Goal: Task Accomplishment & Management: Manage account settings

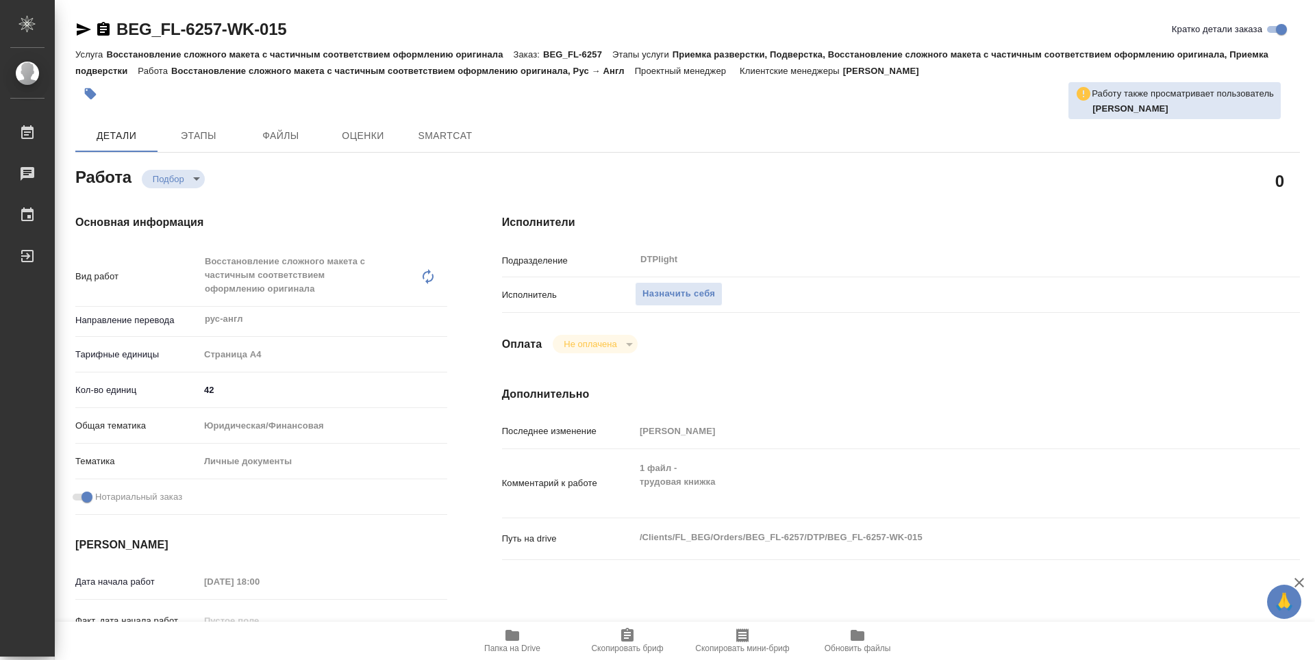
type textarea "x"
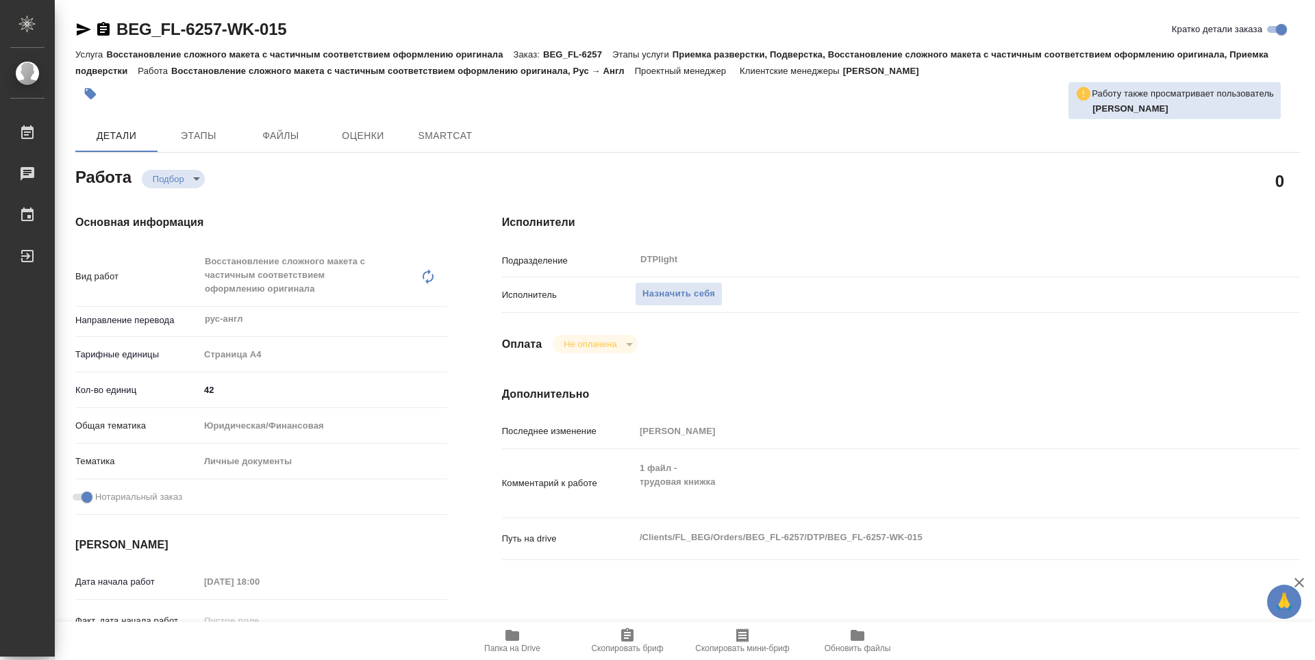
type textarea "x"
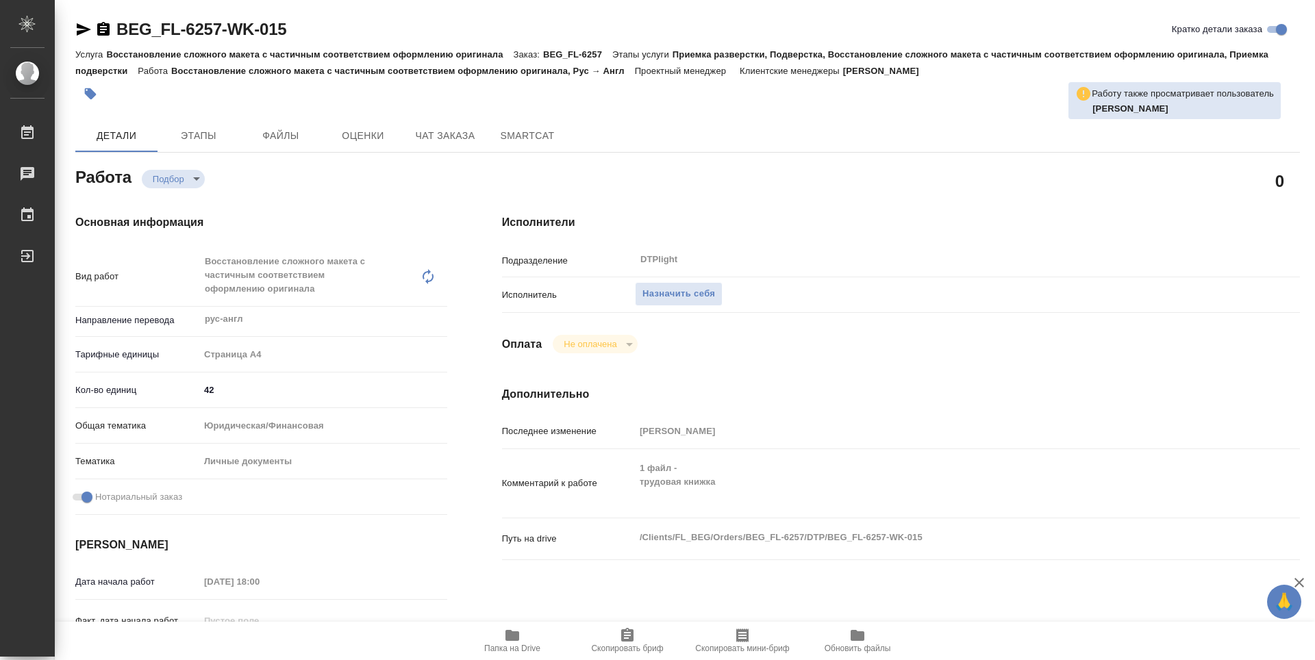
type textarea "x"
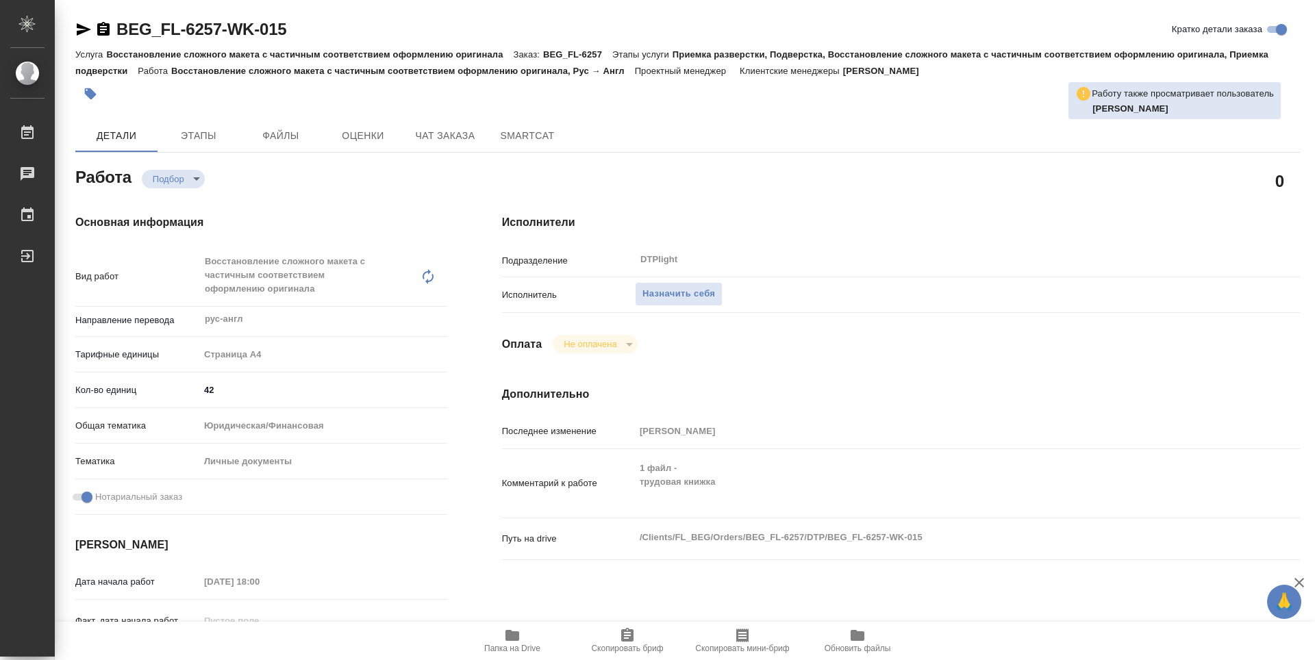
type textarea "x"
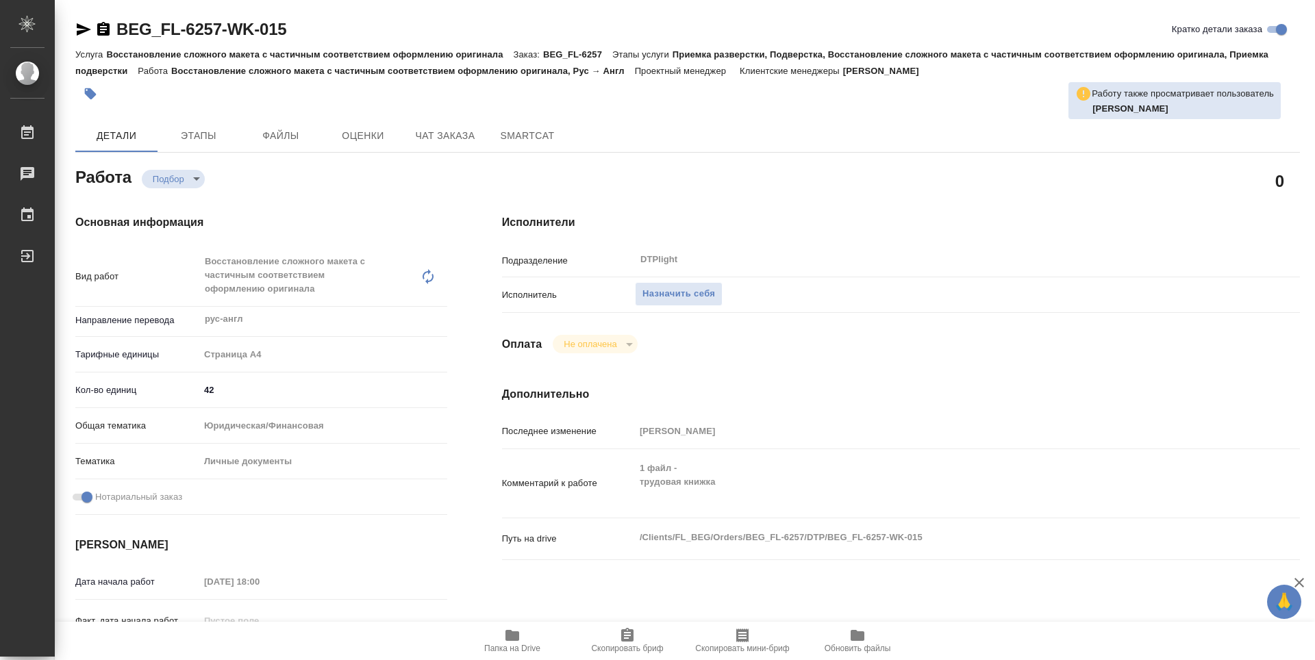
click at [518, 646] on span "Папка на Drive" at bounding box center [512, 649] width 56 height 10
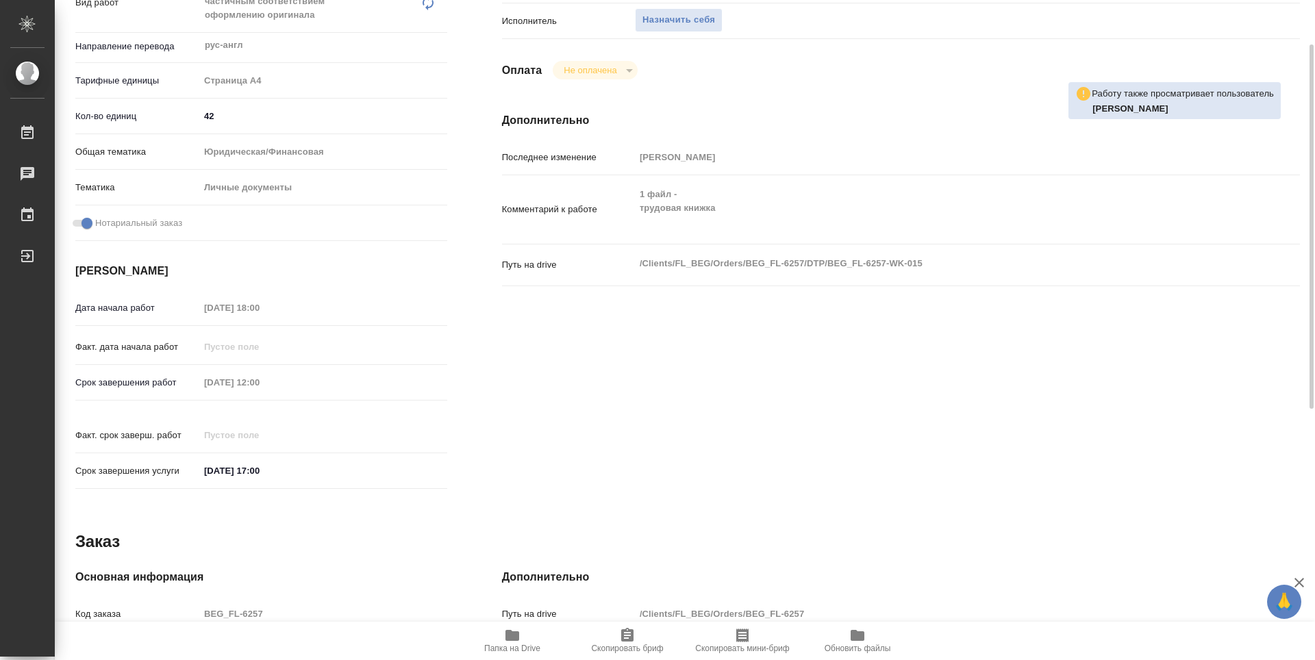
scroll to position [342, 0]
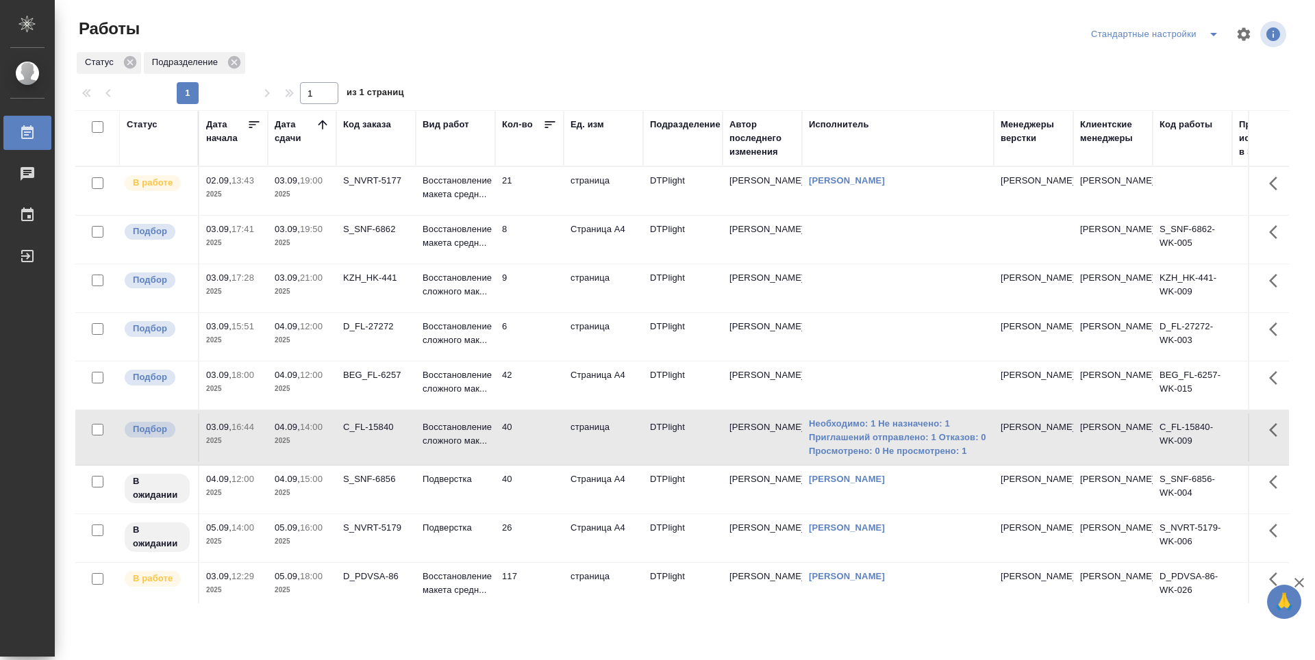
click at [538, 189] on td "21" at bounding box center [529, 191] width 68 height 48
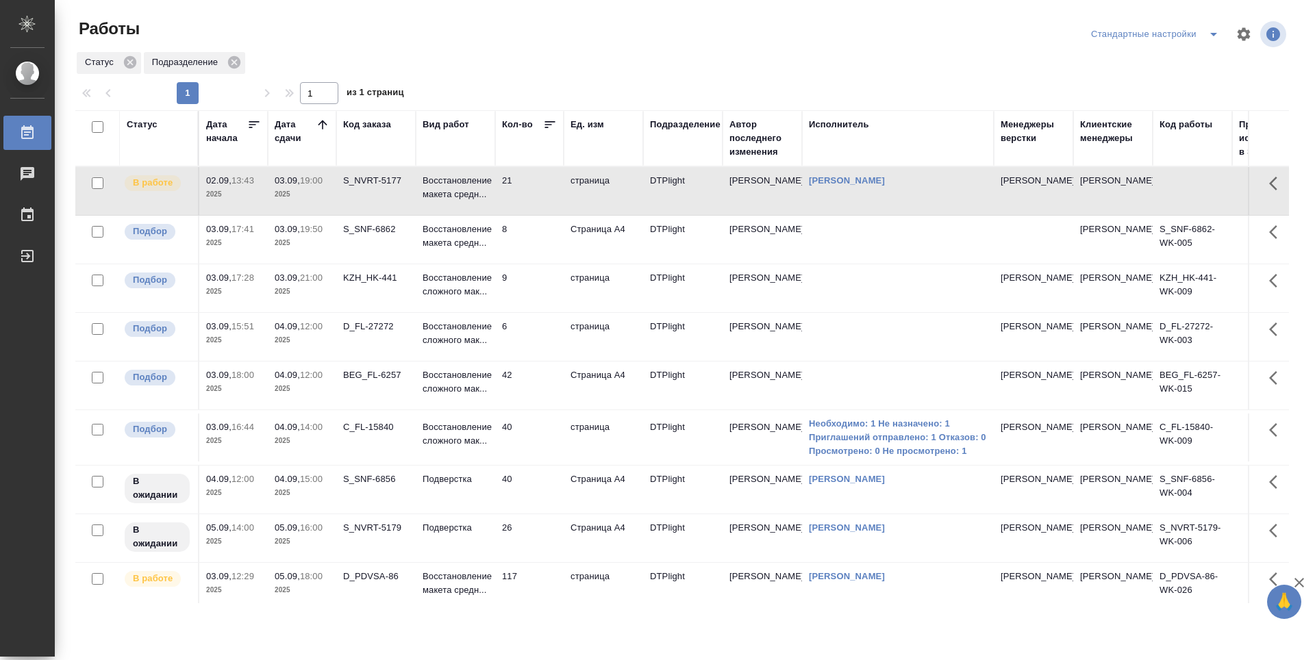
click at [378, 462] on td "C_FL-15840" at bounding box center [375, 438] width 79 height 48
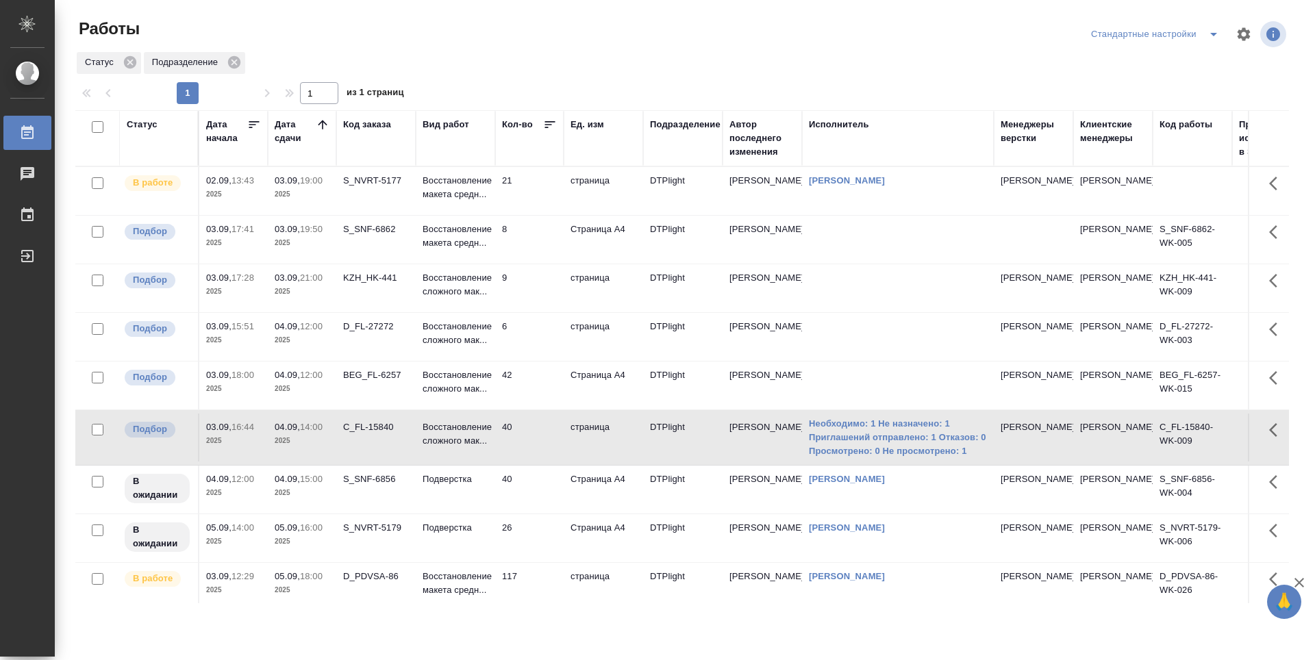
click at [534, 410] on td "42" at bounding box center [529, 386] width 68 height 48
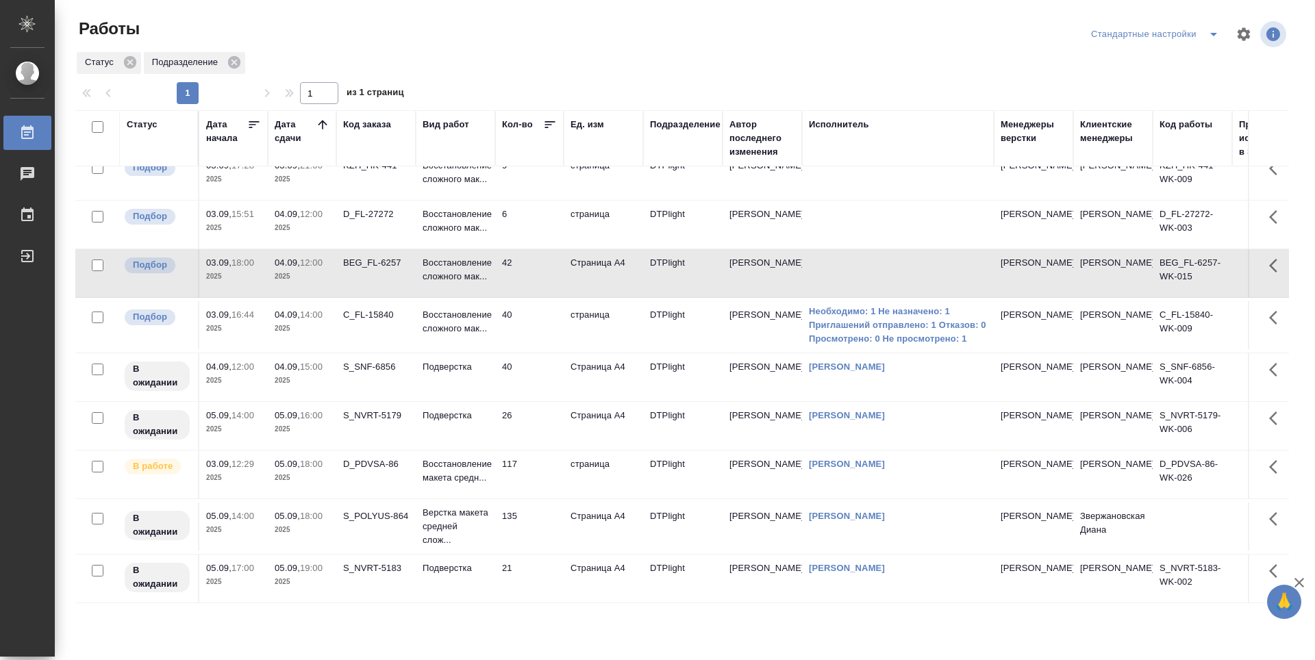
scroll to position [143, 0]
click at [522, 373] on td "40" at bounding box center [529, 377] width 68 height 48
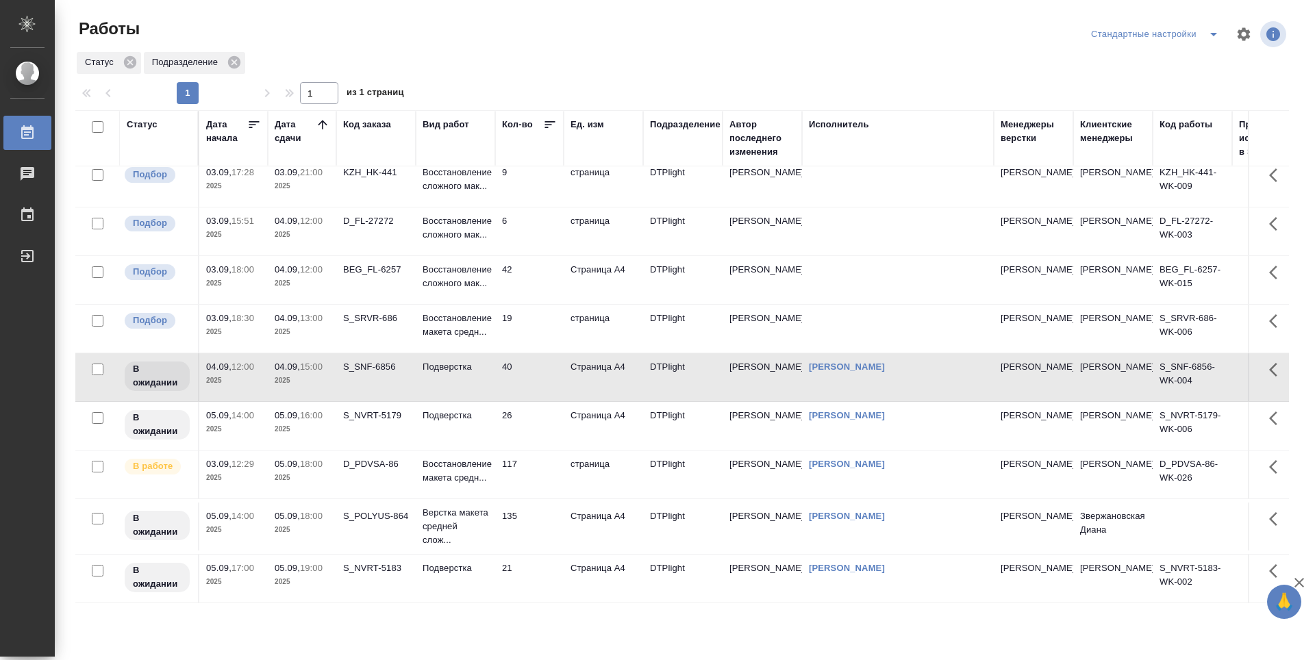
scroll to position [0, 0]
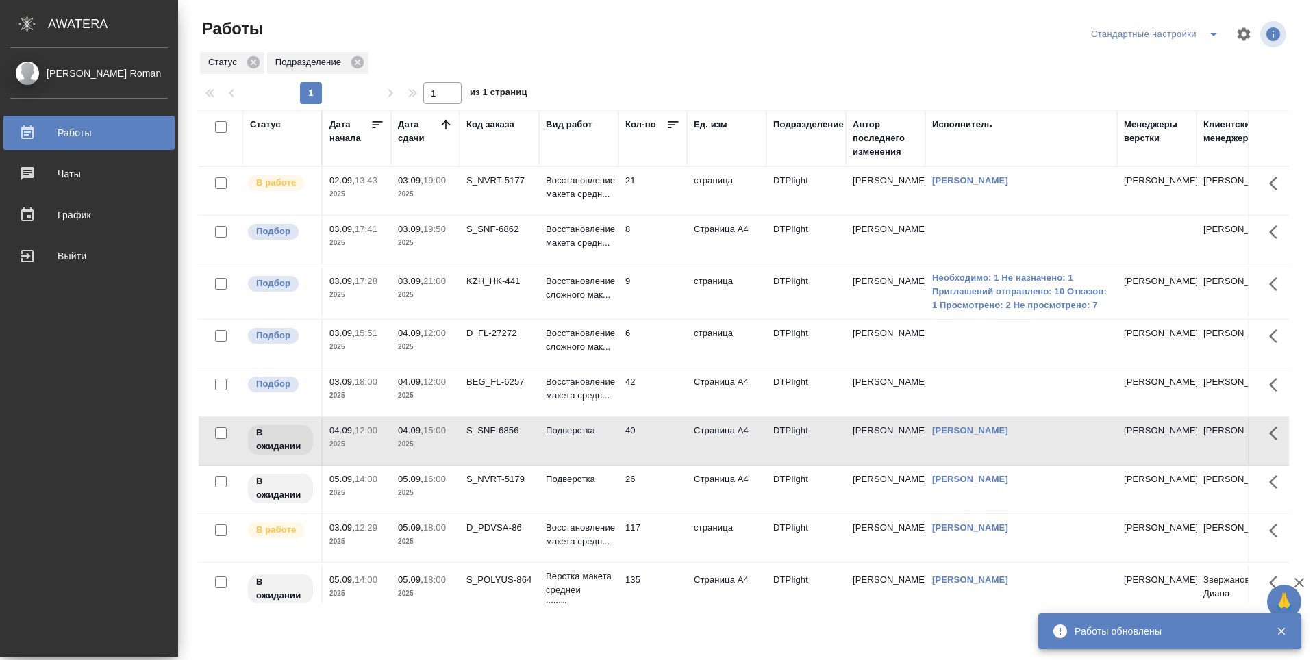
click at [652, 194] on td "21" at bounding box center [652, 191] width 68 height 48
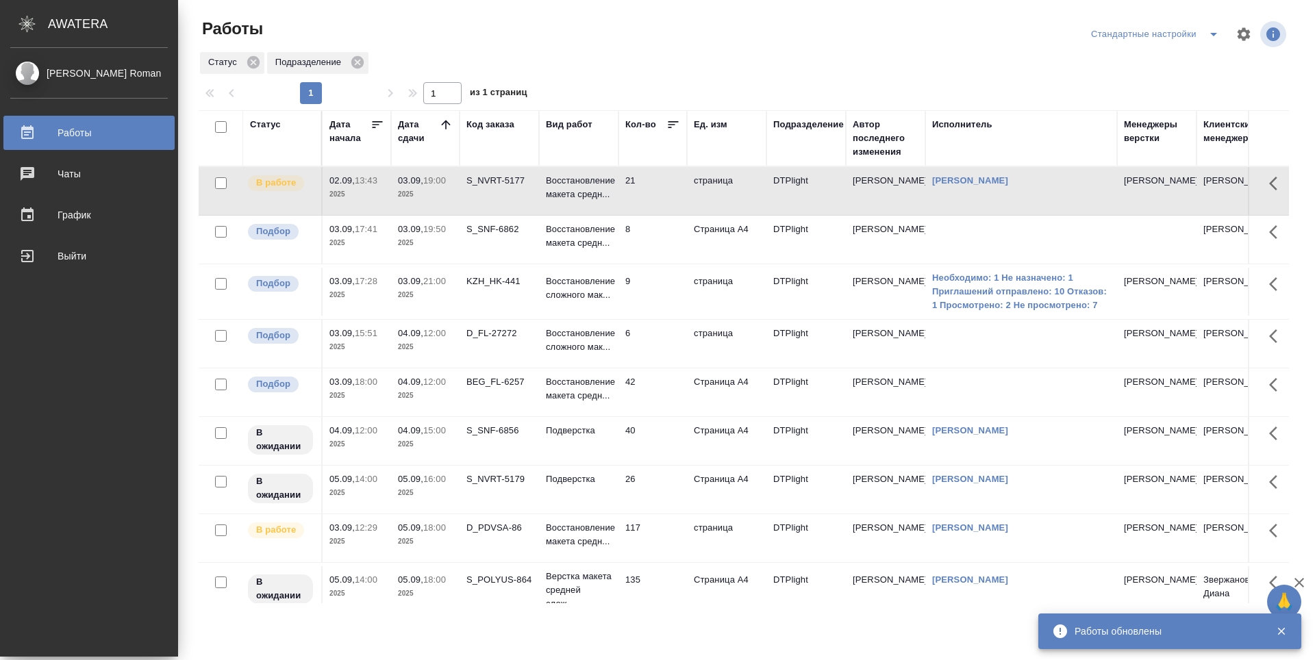
click at [652, 194] on td "21" at bounding box center [652, 191] width 68 height 48
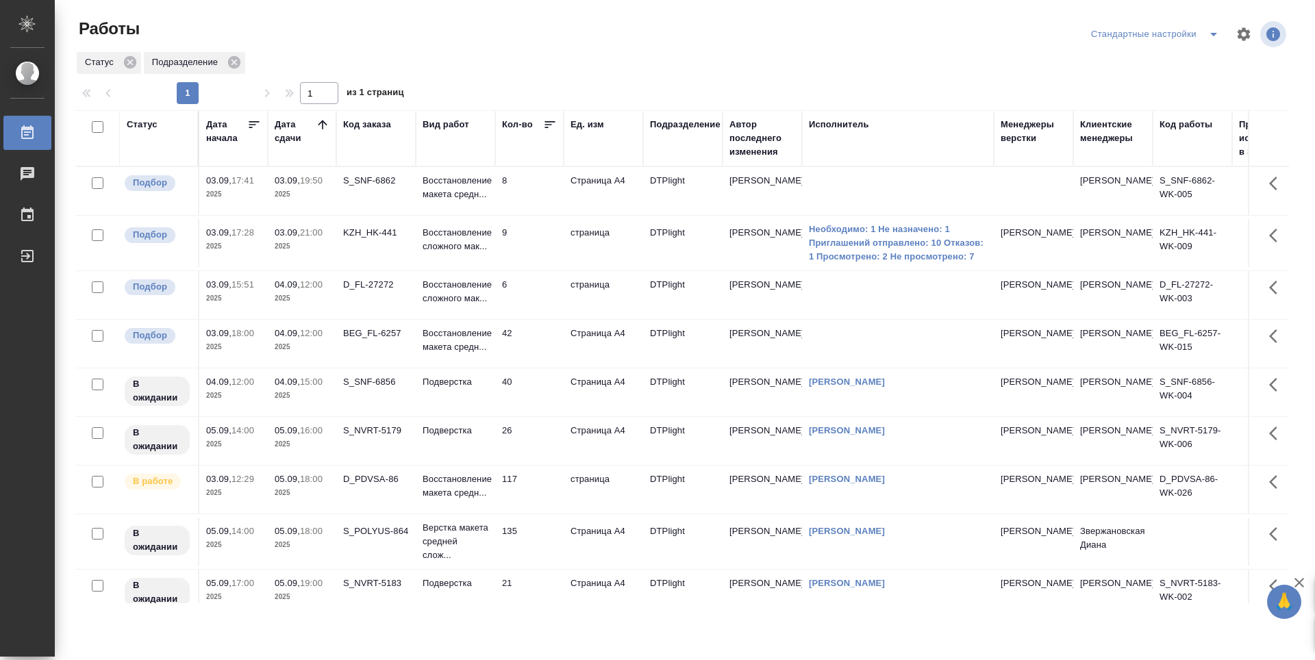
click at [541, 306] on td "6" at bounding box center [529, 295] width 68 height 48
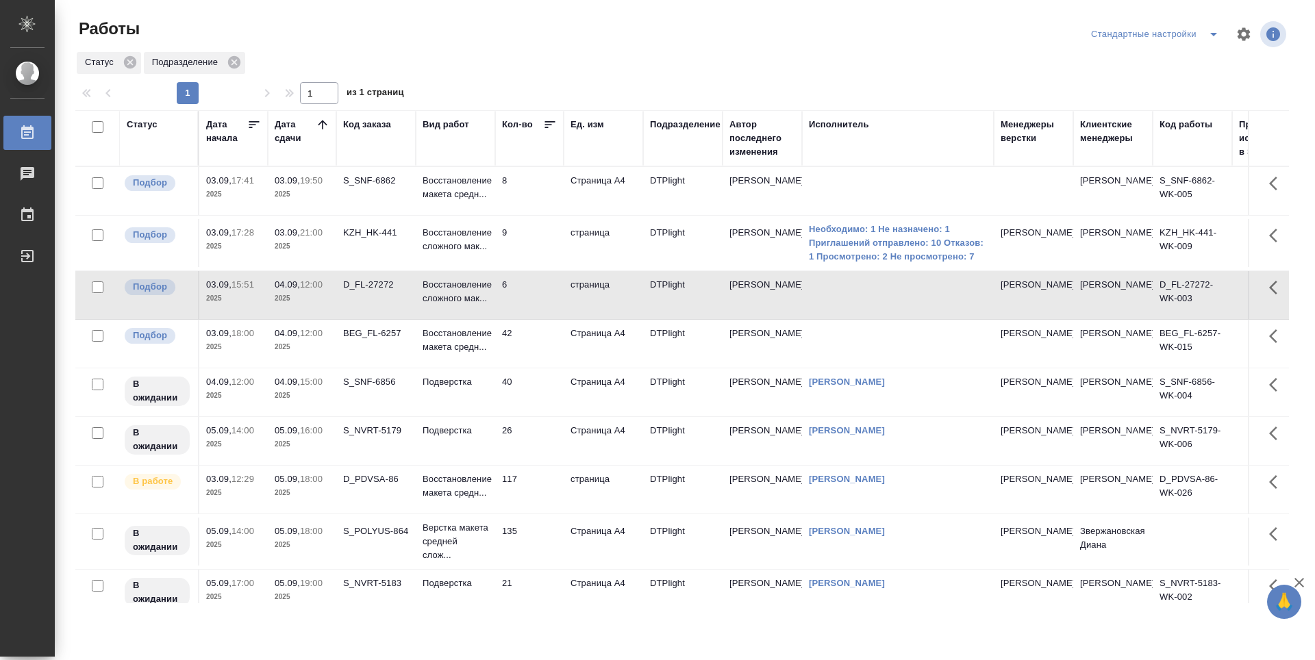
click at [534, 362] on td "42" at bounding box center [529, 344] width 68 height 48
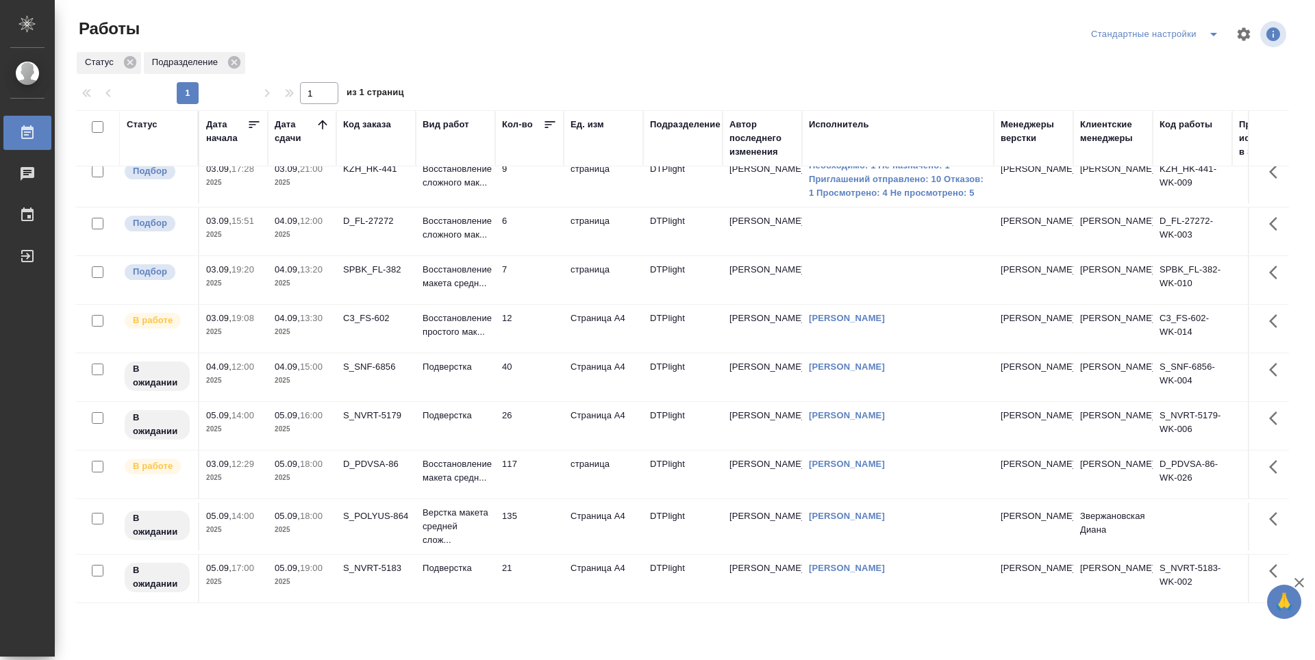
scroll to position [46, 0]
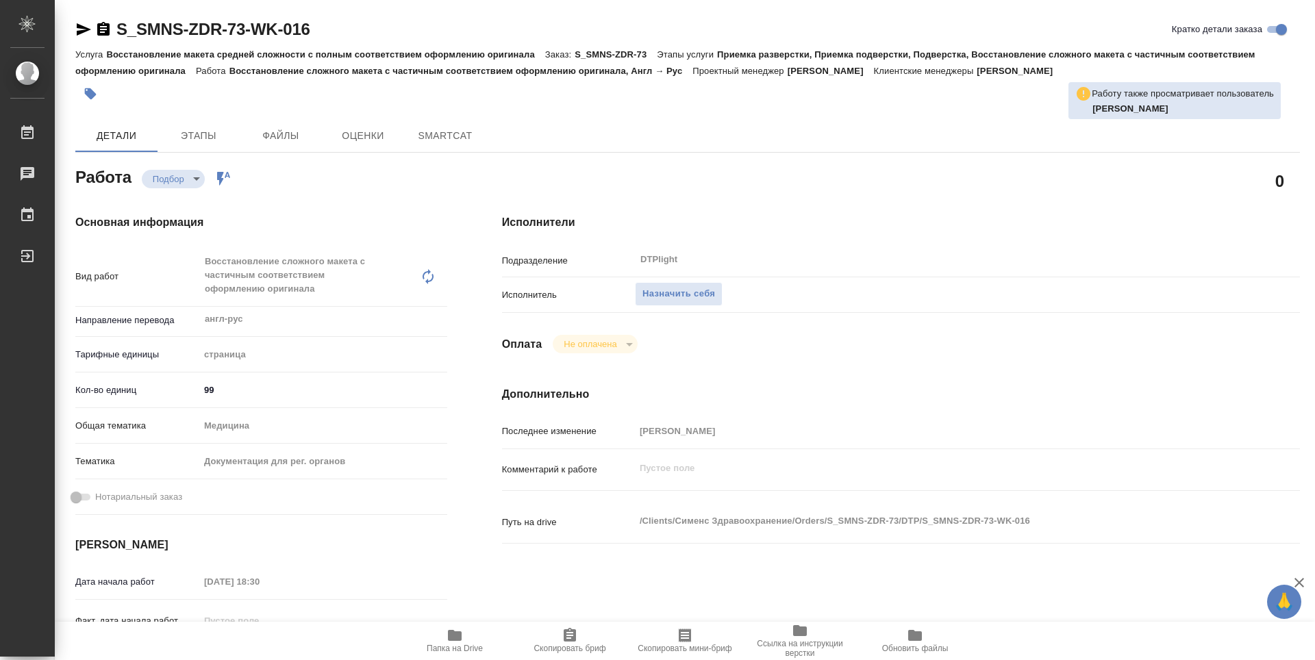
type textarea "x"
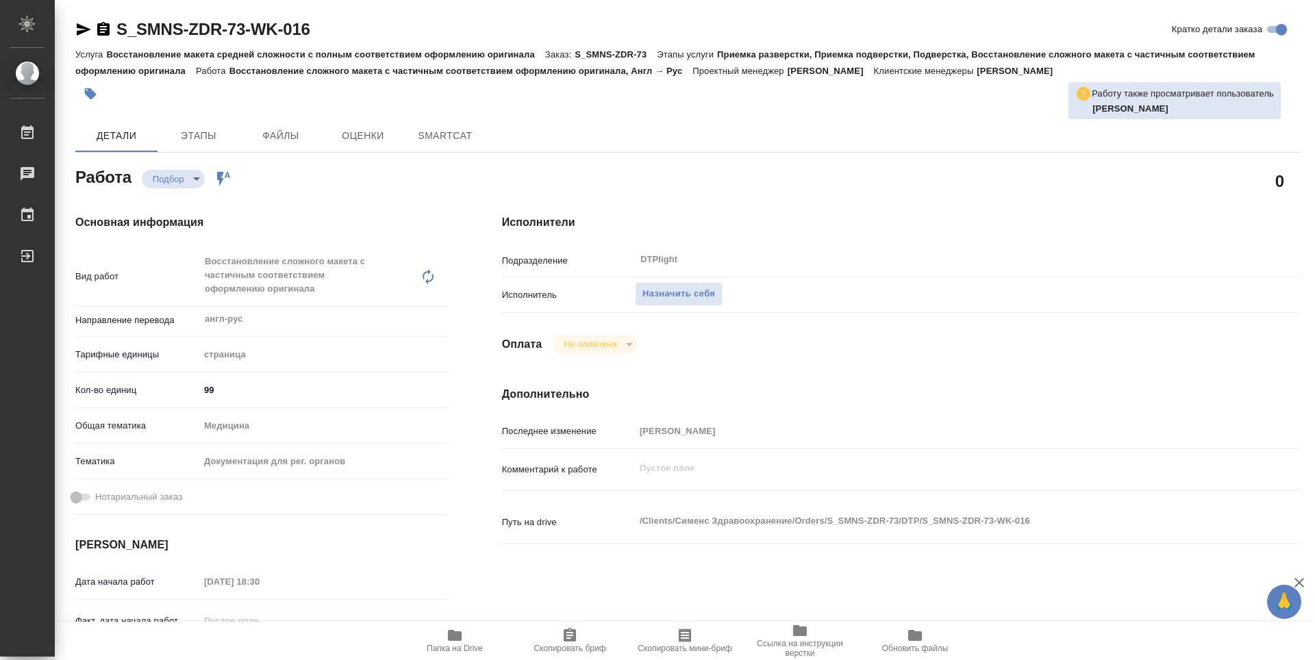
type textarea "x"
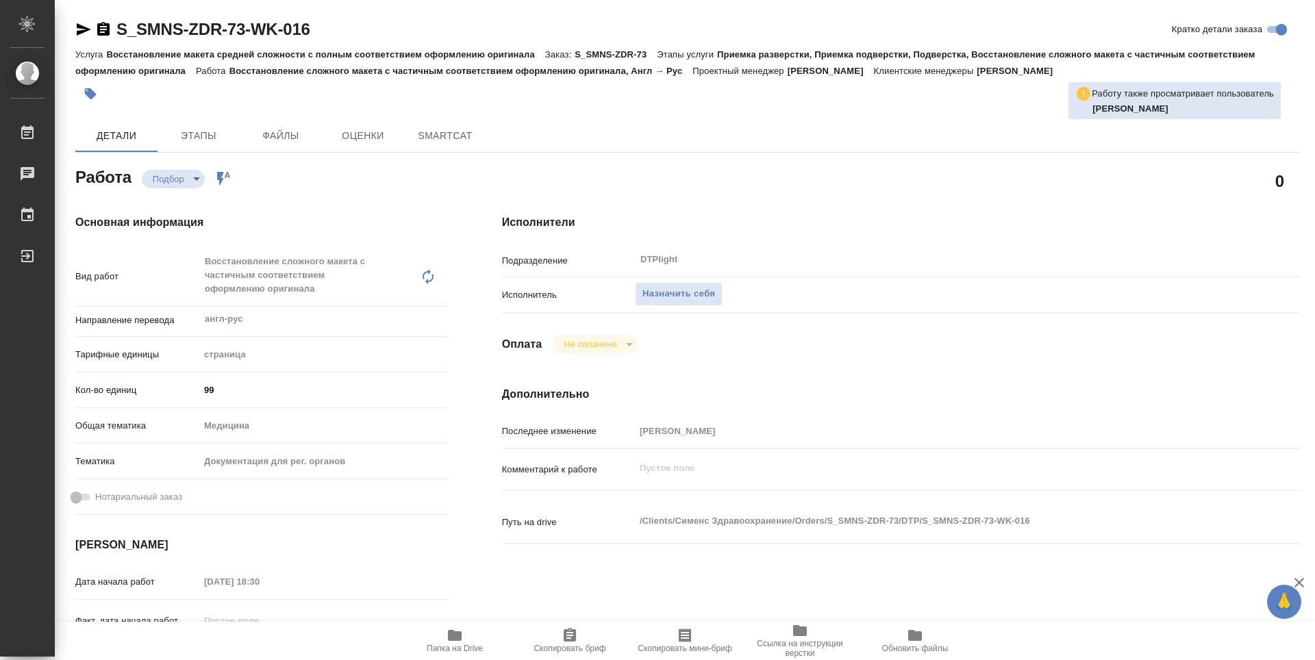
type textarea "x"
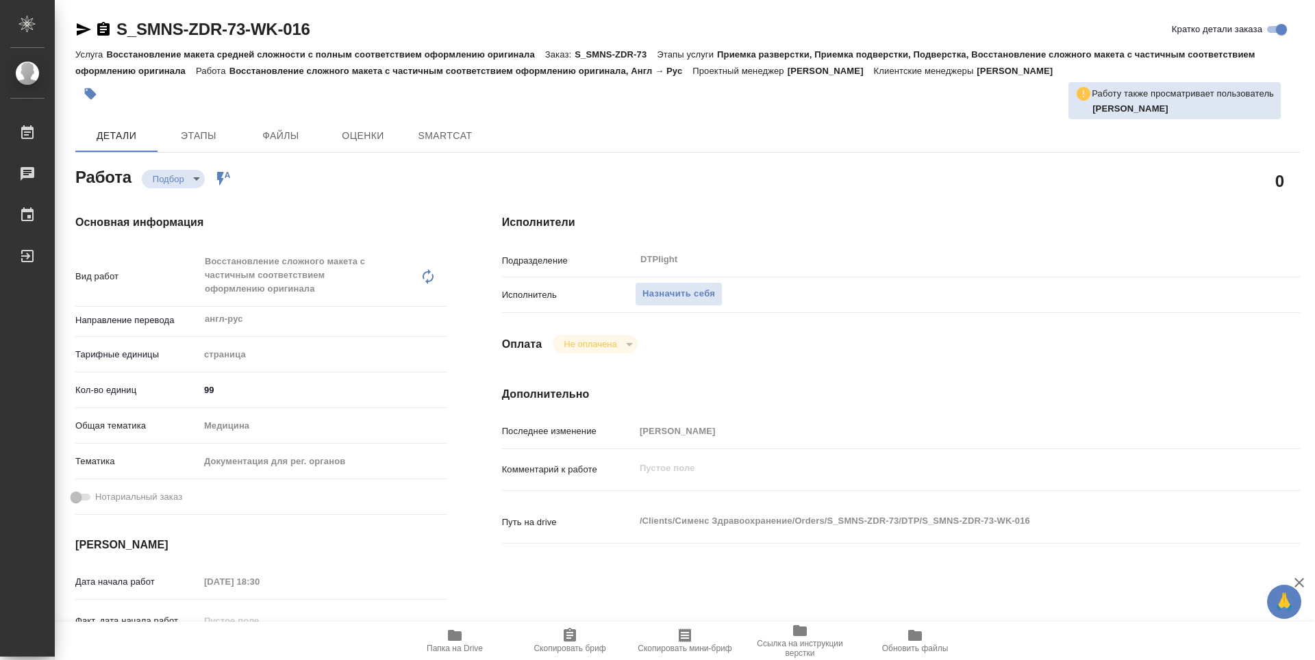
type textarea "x"
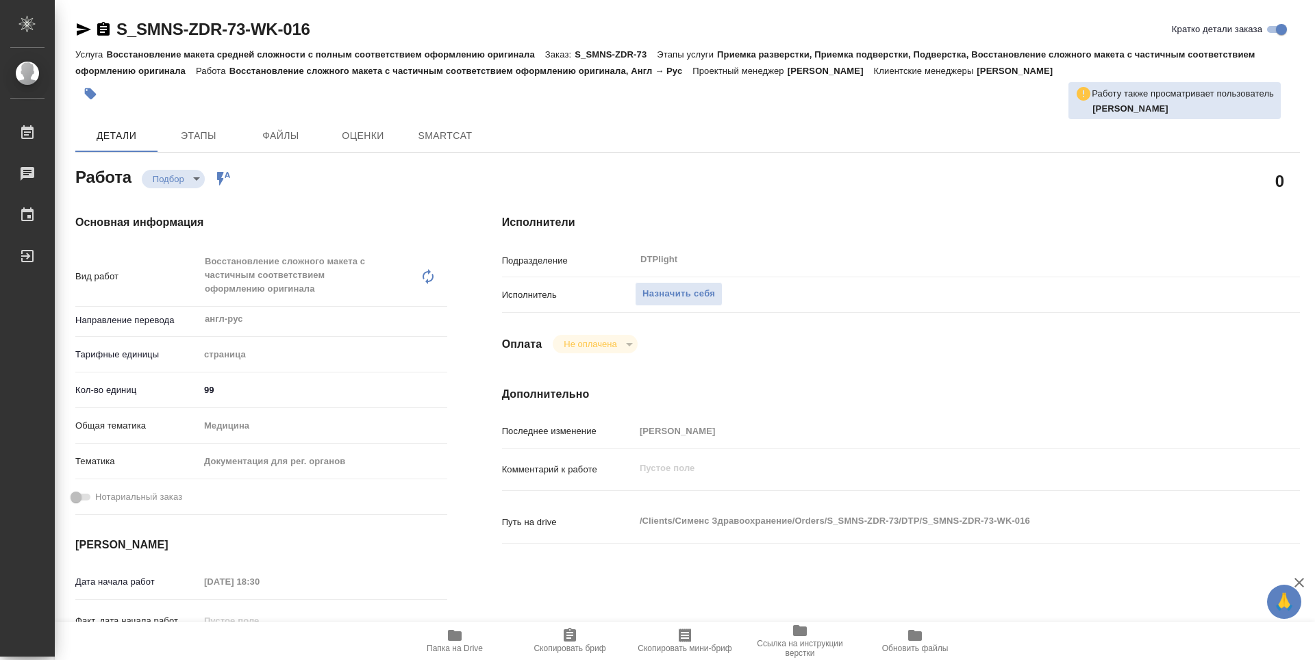
type textarea "x"
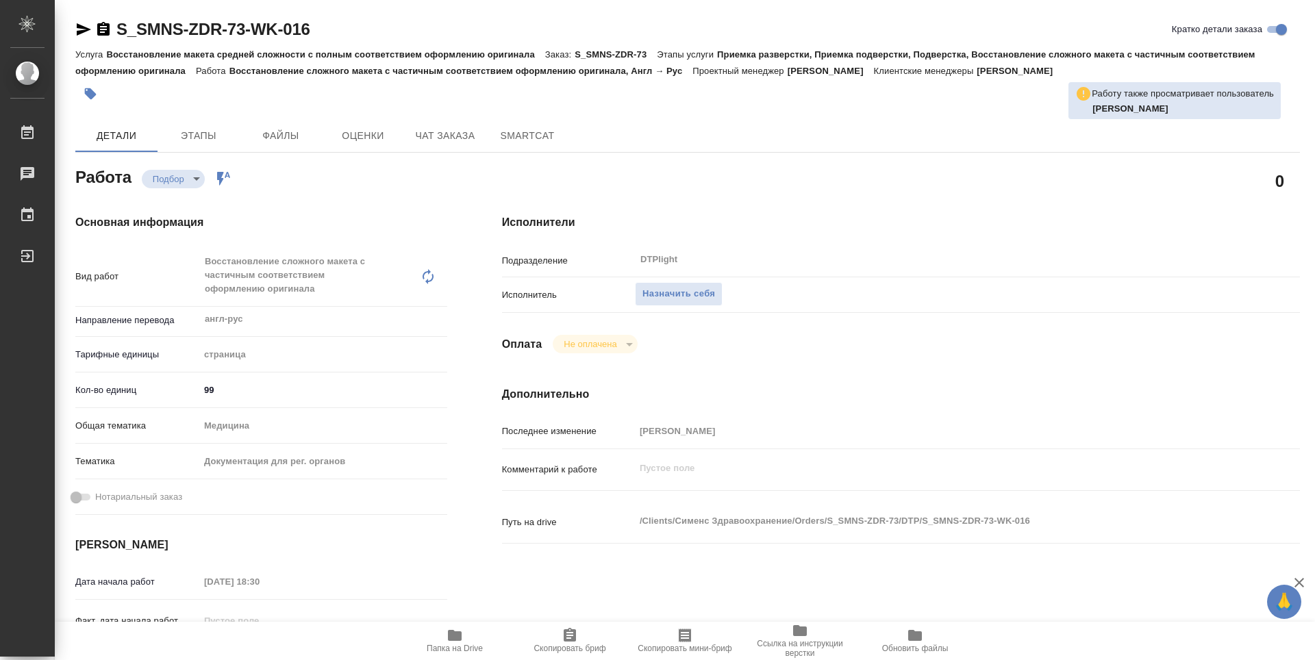
click at [453, 650] on span "Папка на Drive" at bounding box center [455, 649] width 56 height 10
type textarea "x"
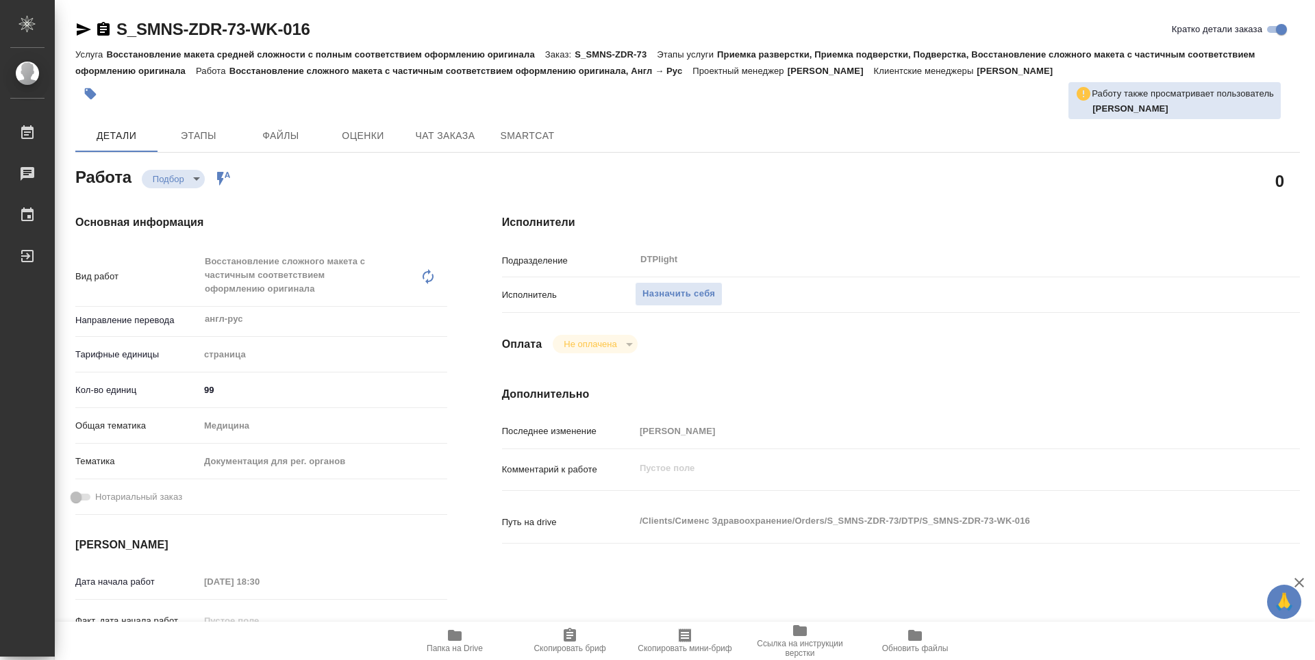
type textarea "x"
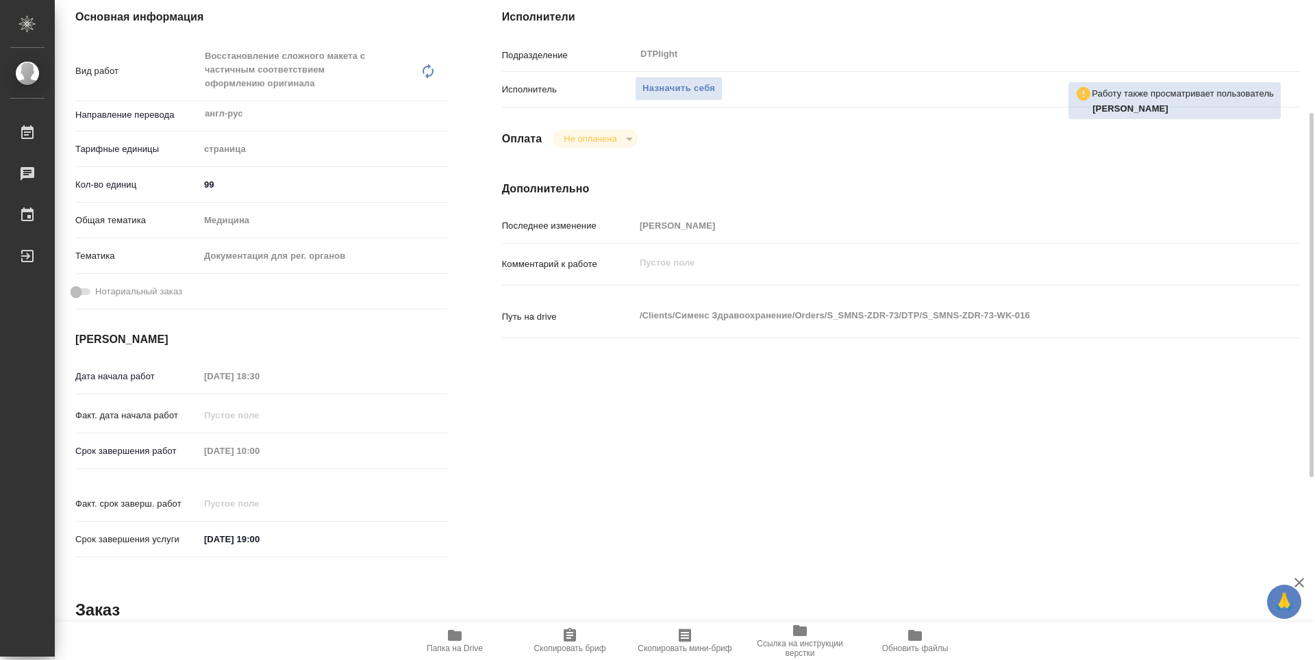
type textarea "x"
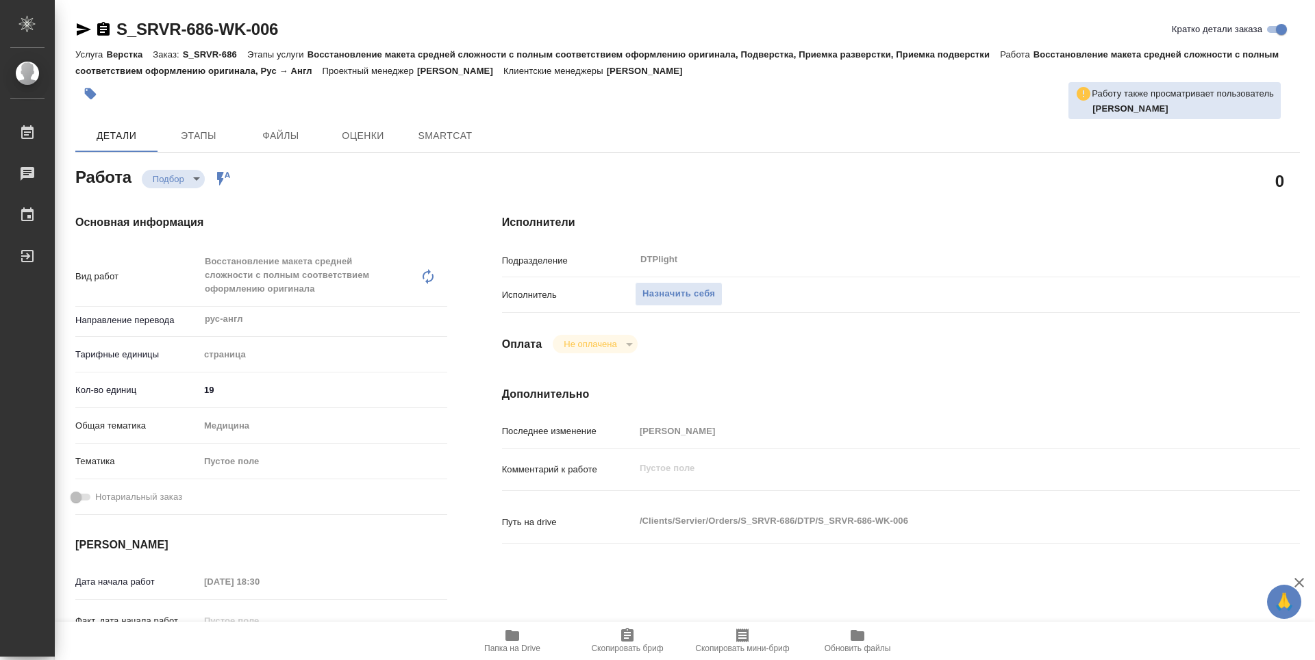
type textarea "x"
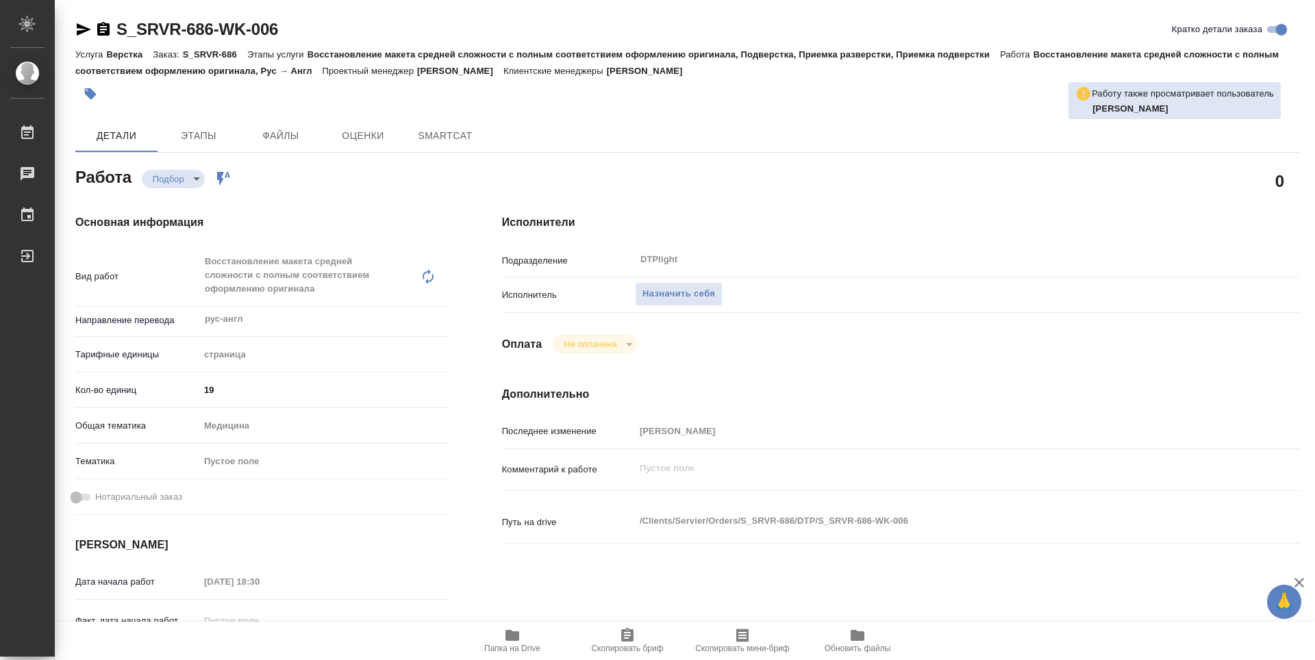
type textarea "x"
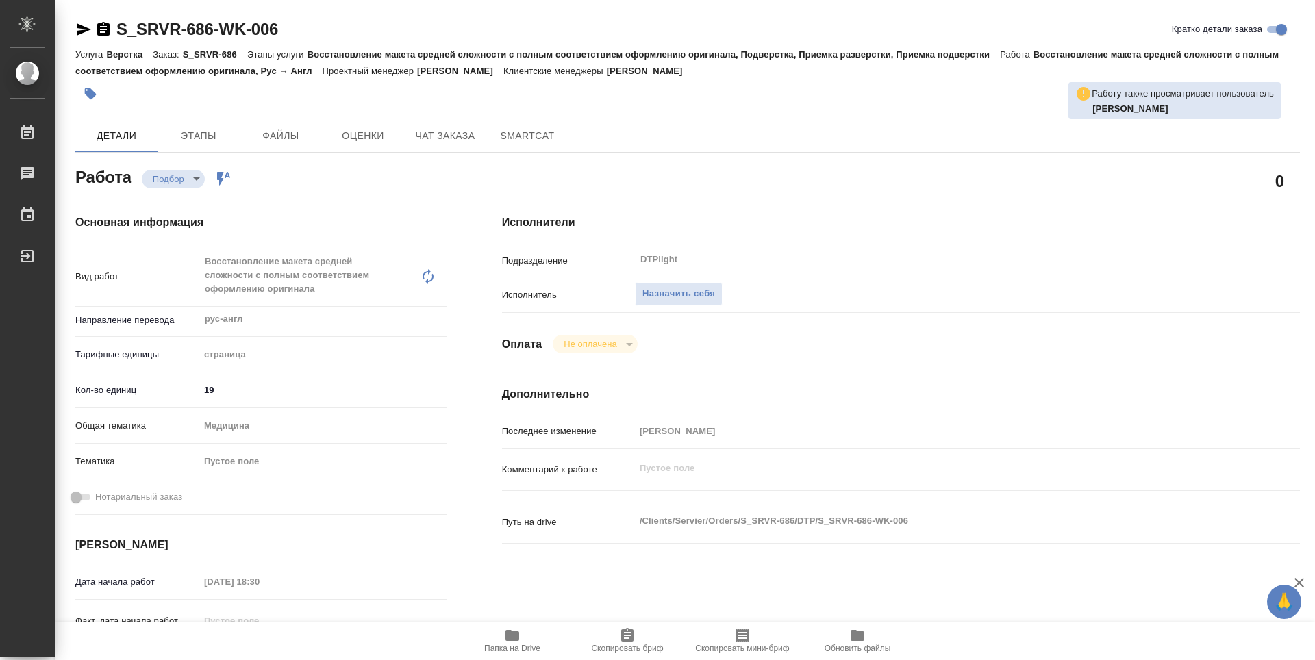
click at [509, 643] on icon "button" at bounding box center [512, 635] width 16 height 16
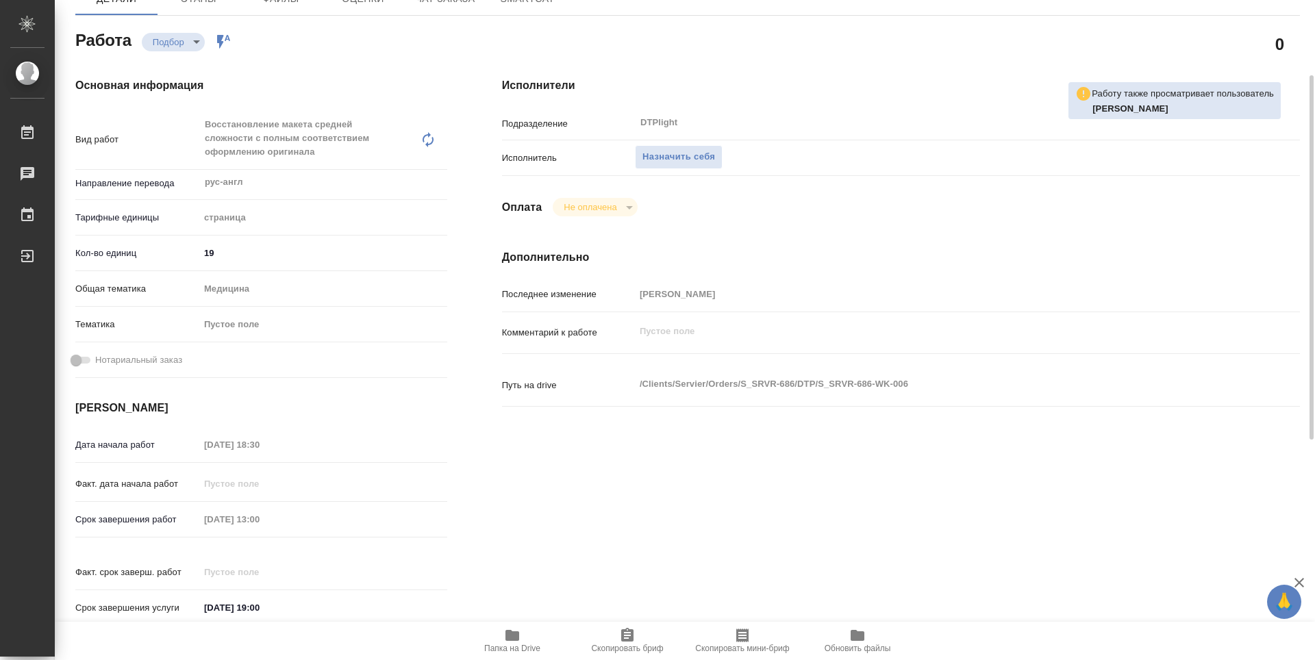
type textarea "x"
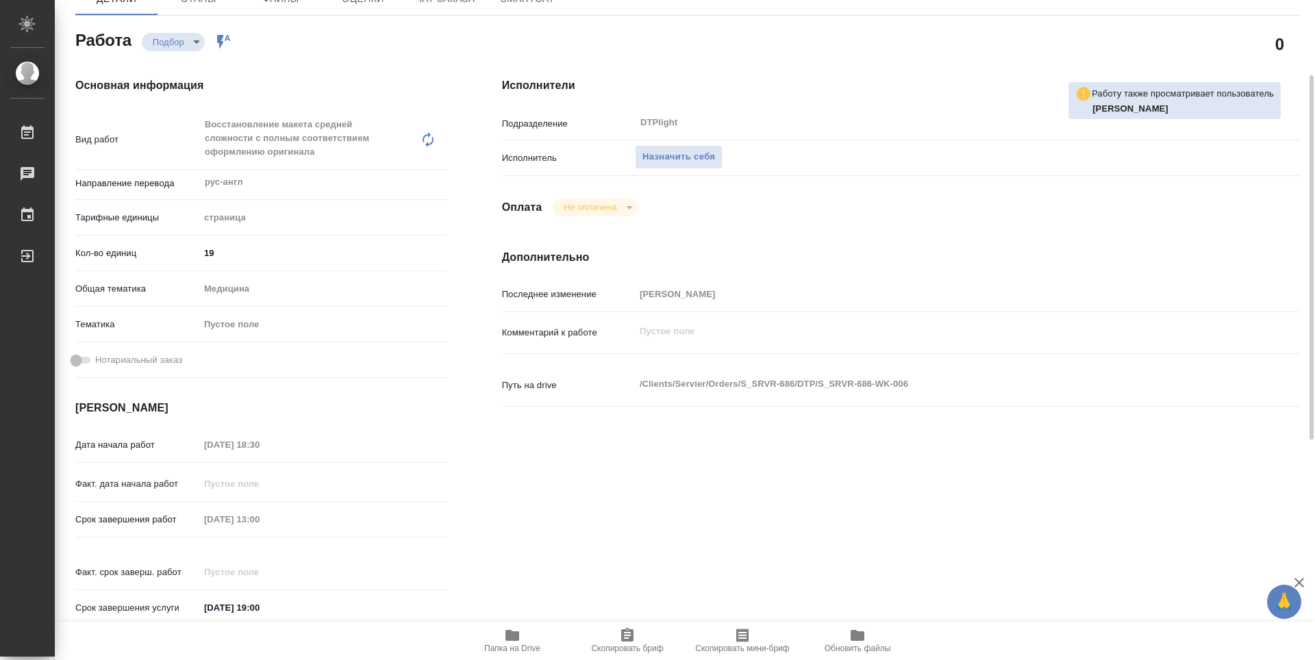
type textarea "x"
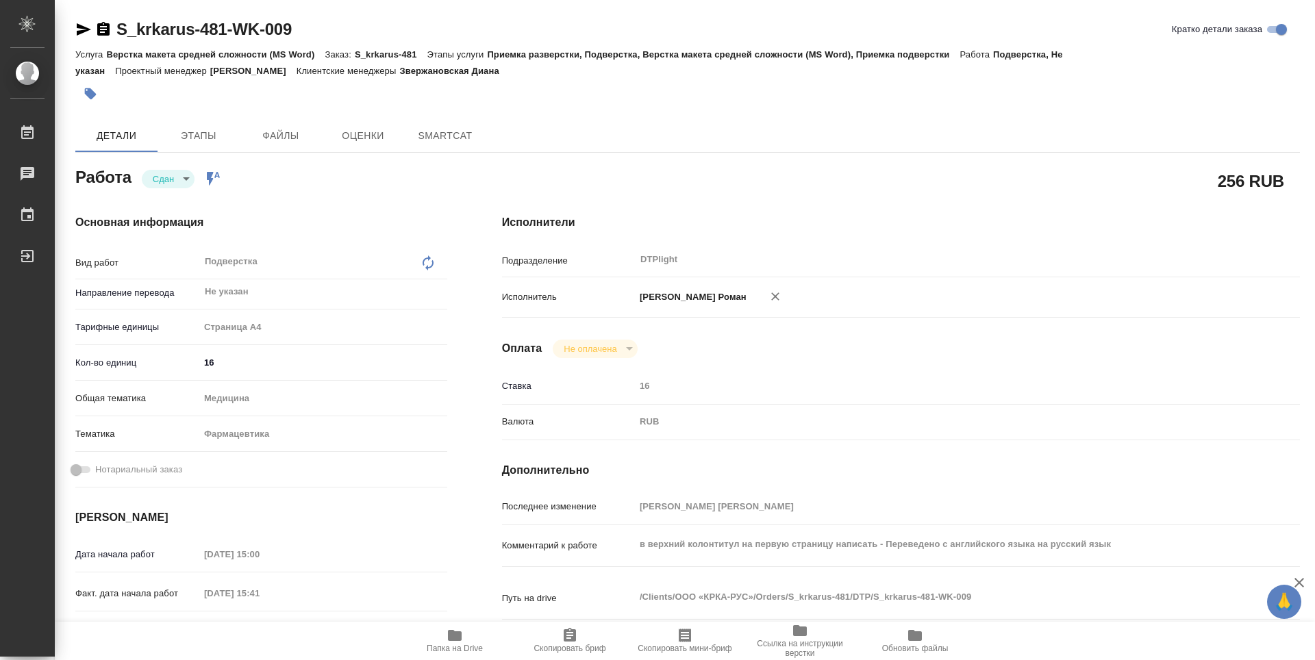
type textarea "x"
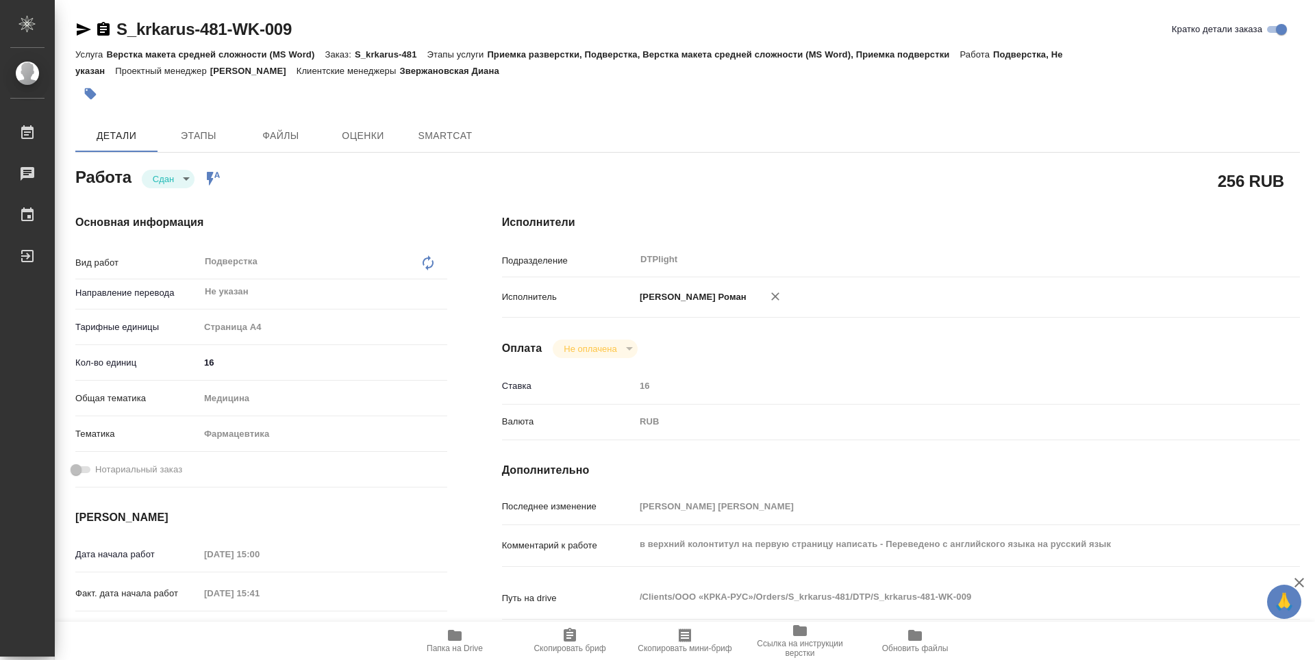
type textarea "x"
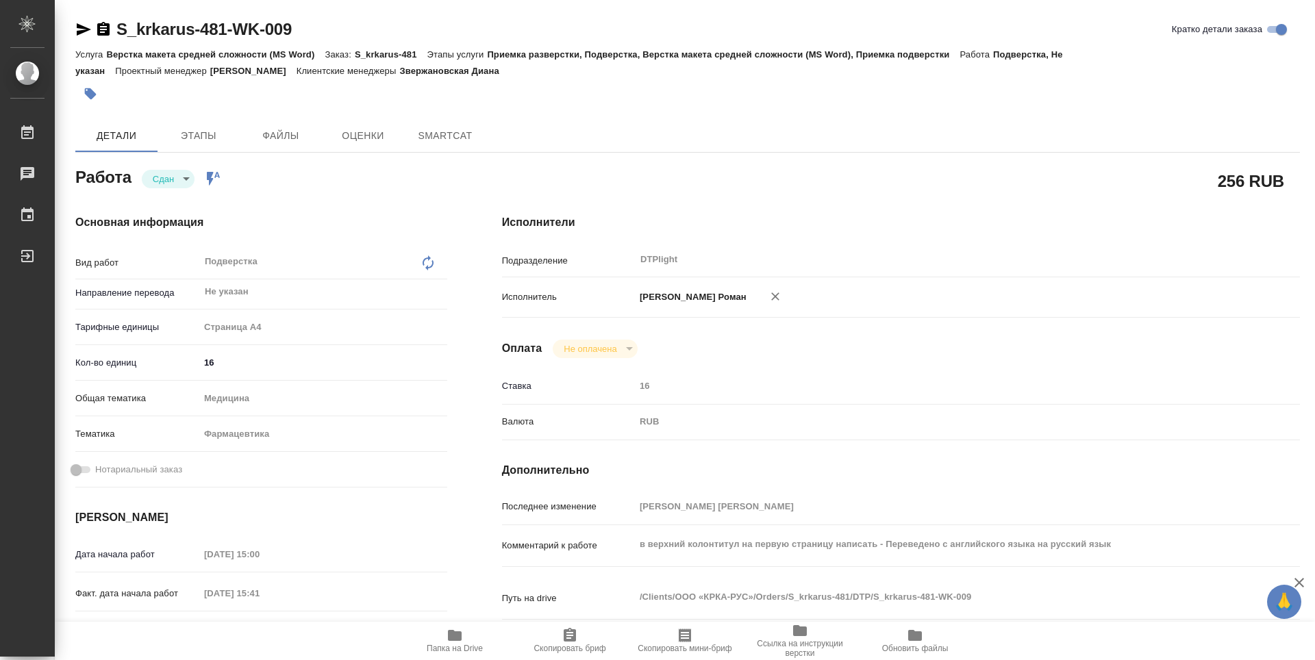
type textarea "x"
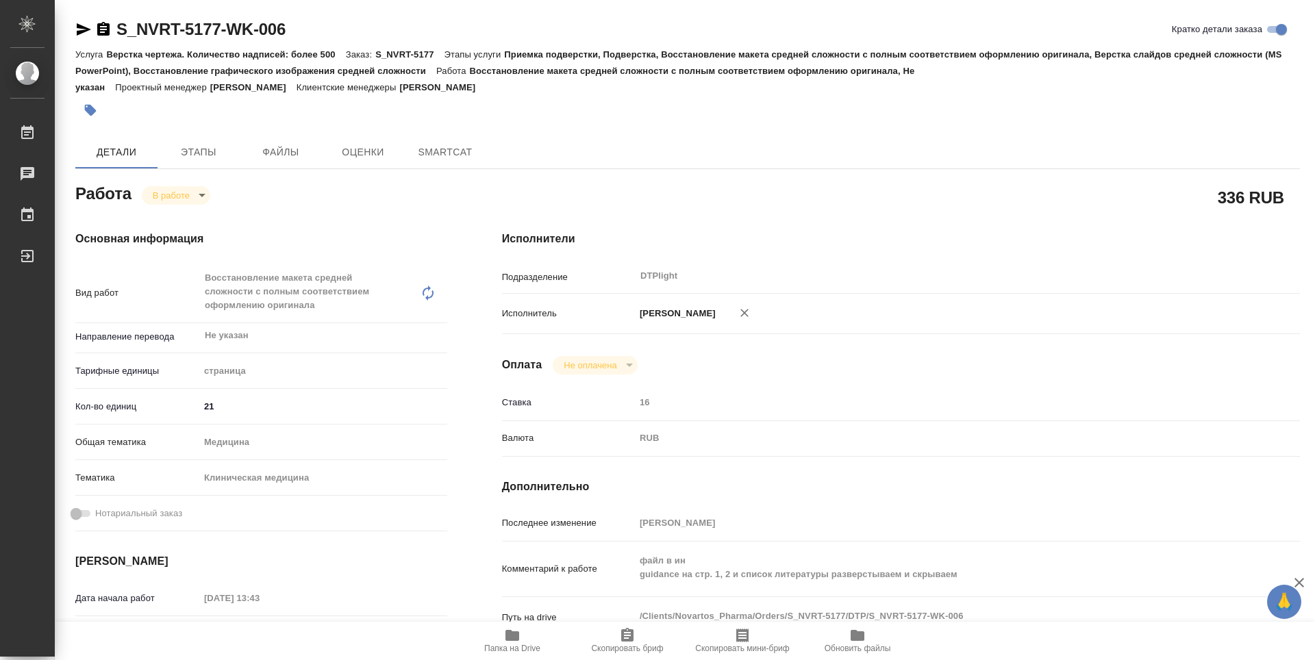
type textarea "x"
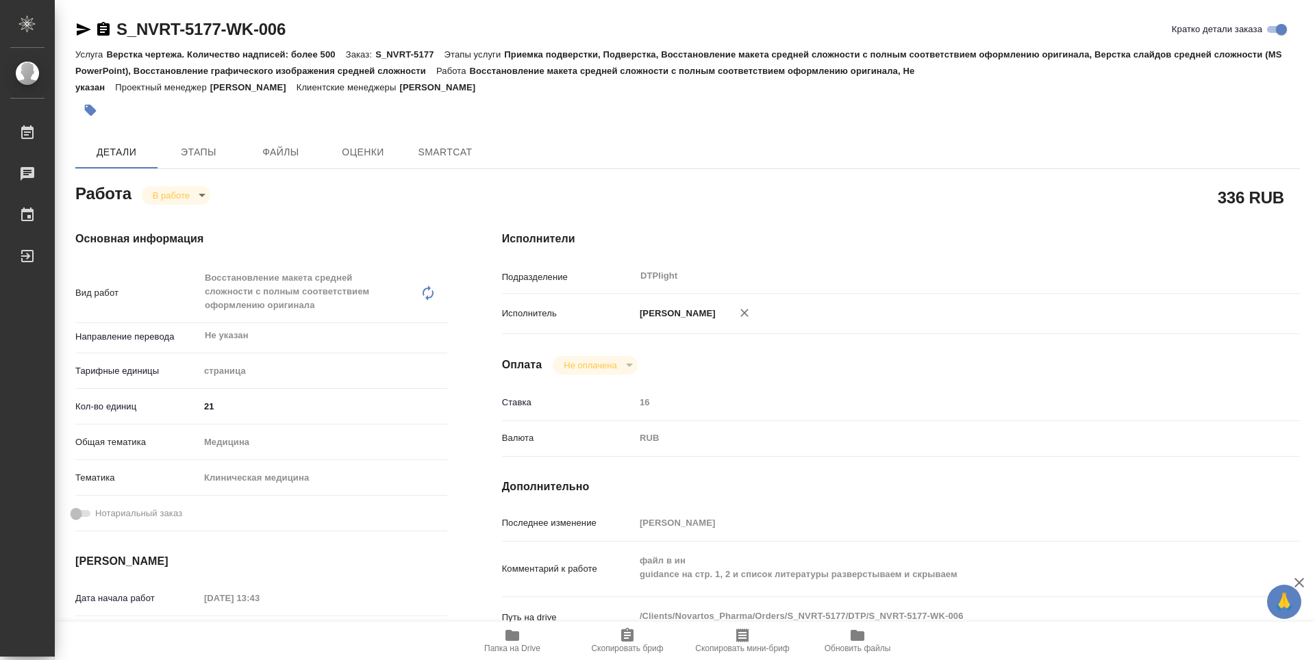
type textarea "x"
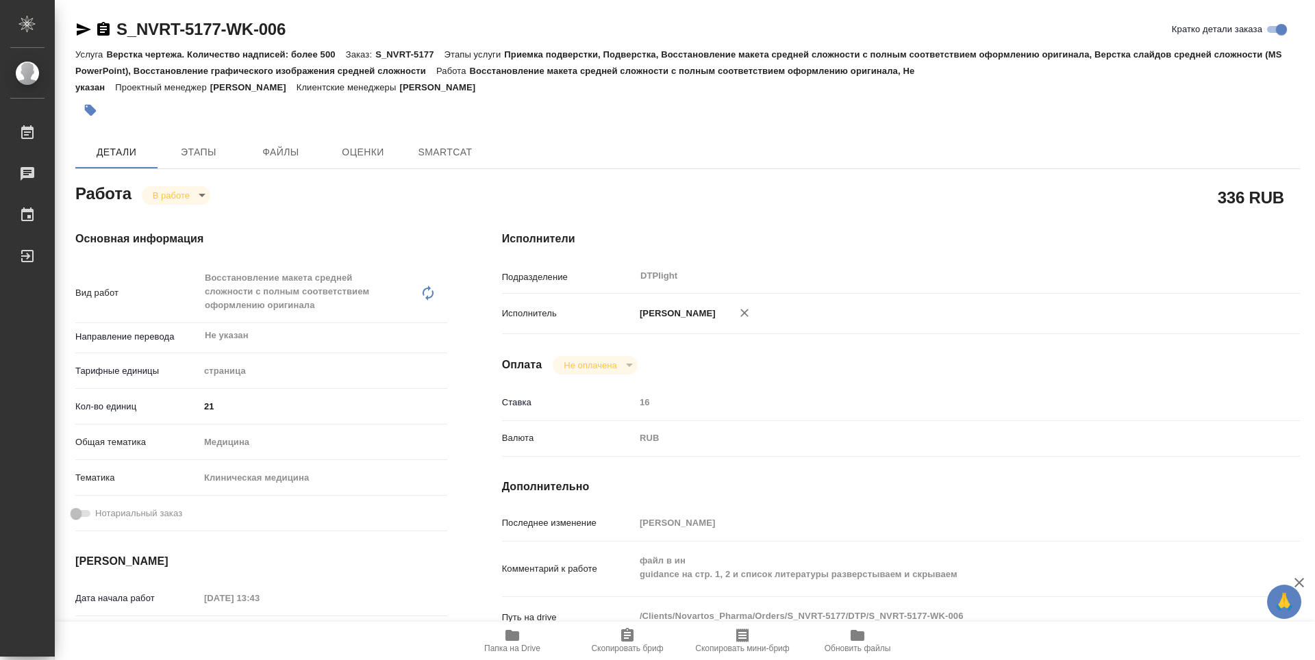
type textarea "x"
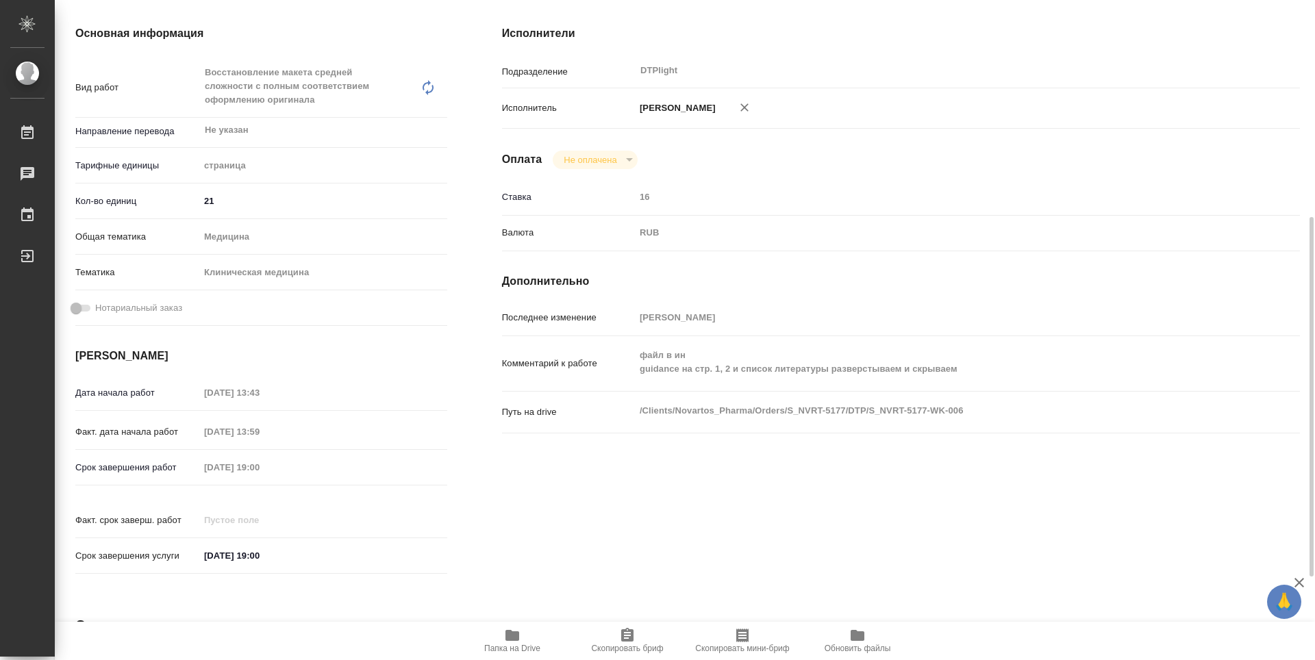
scroll to position [274, 0]
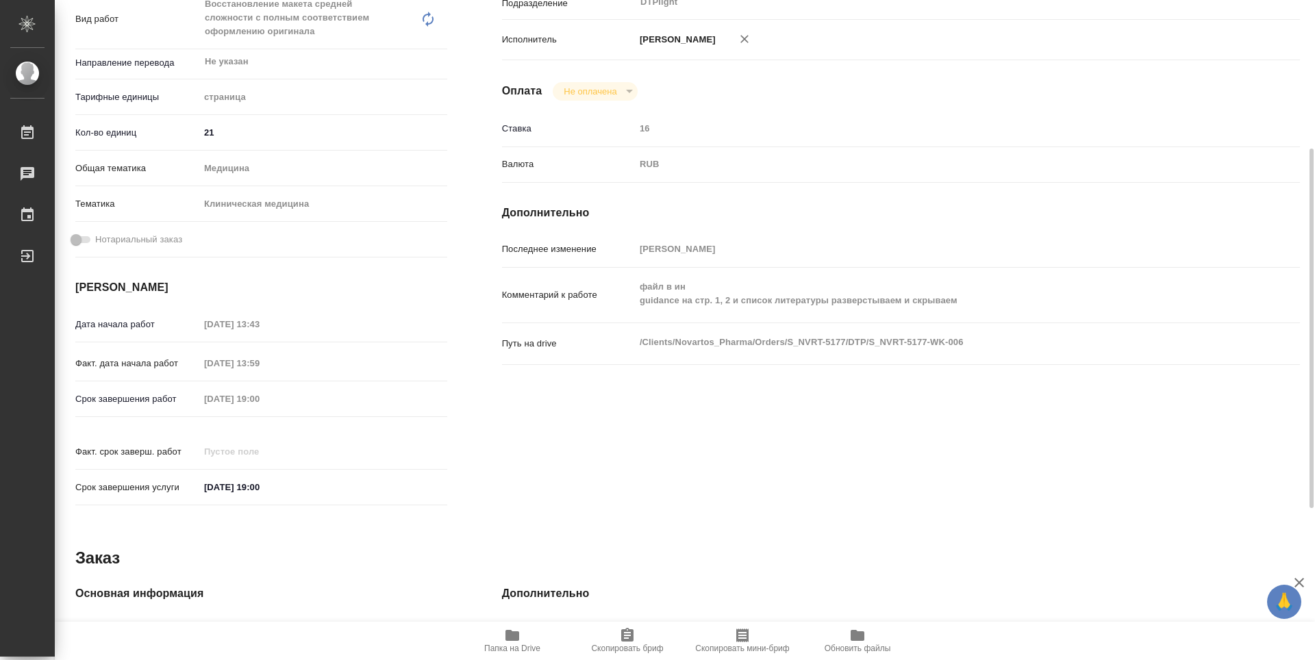
type textarea "x"
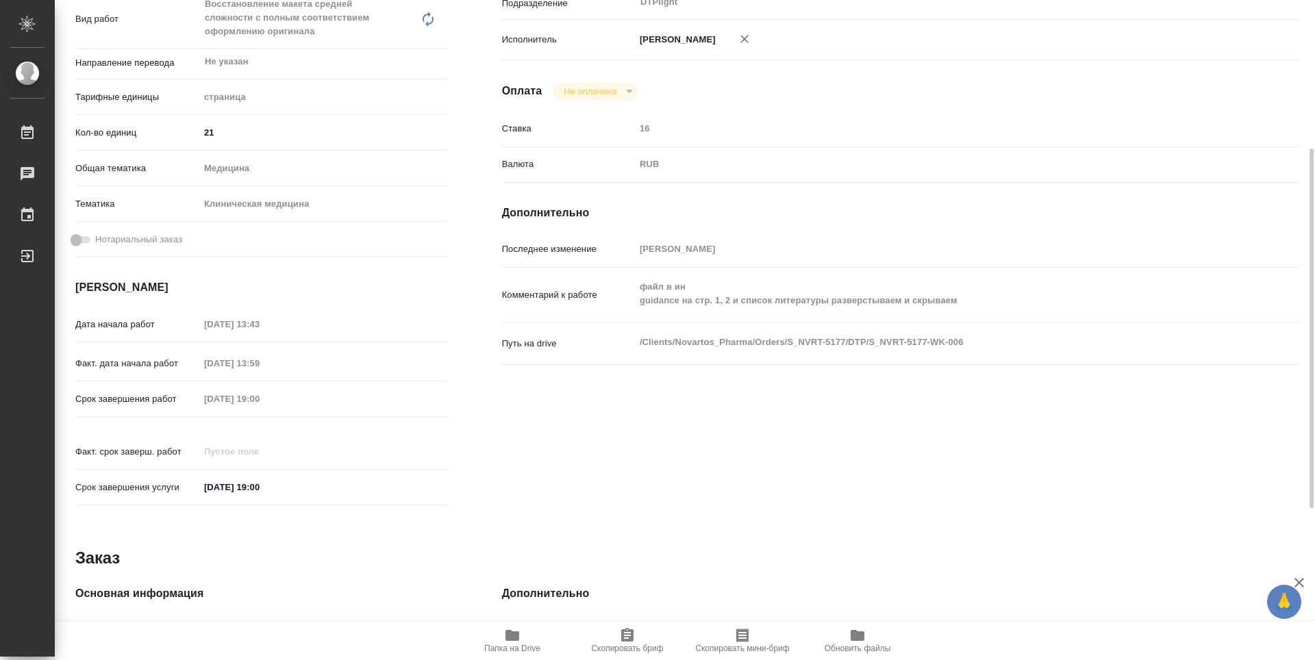
type textarea "x"
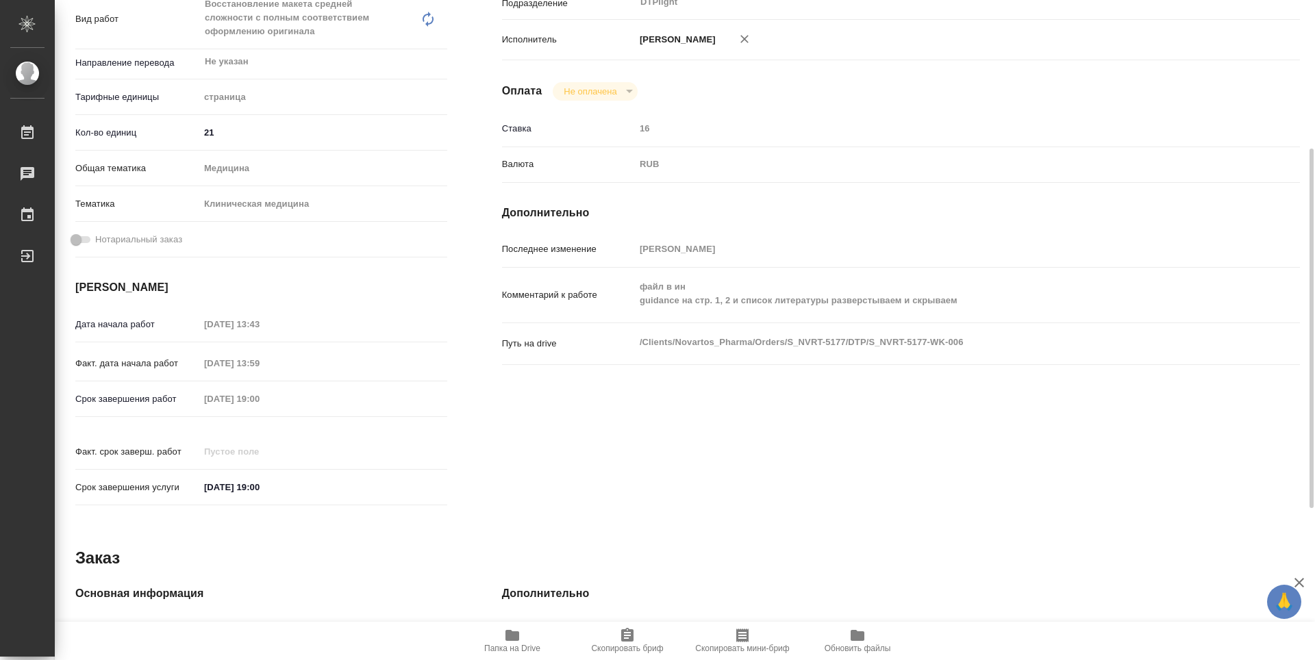
click at [518, 637] on icon "button" at bounding box center [512, 635] width 14 height 11
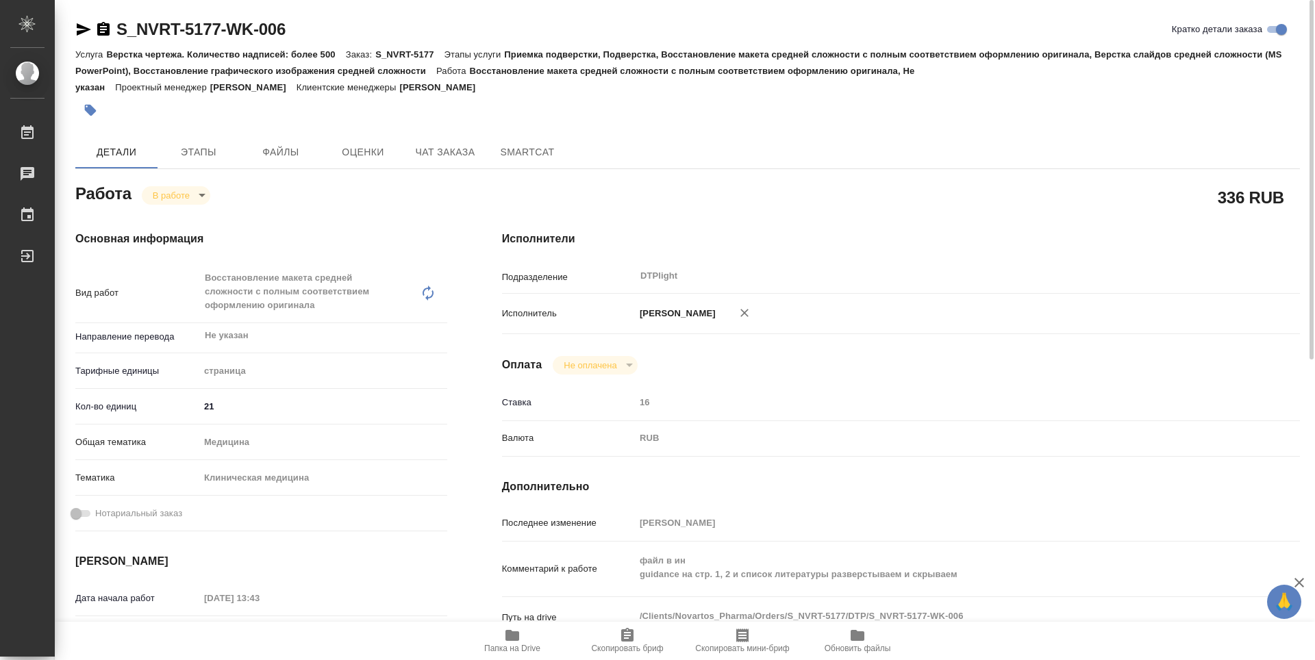
click at [194, 192] on body "🙏 .cls-1 fill:#fff; AWATERA Guselnikov Roman Работы 0 Чаты График Выйти S_NVRT-…" at bounding box center [657, 330] width 1315 height 660
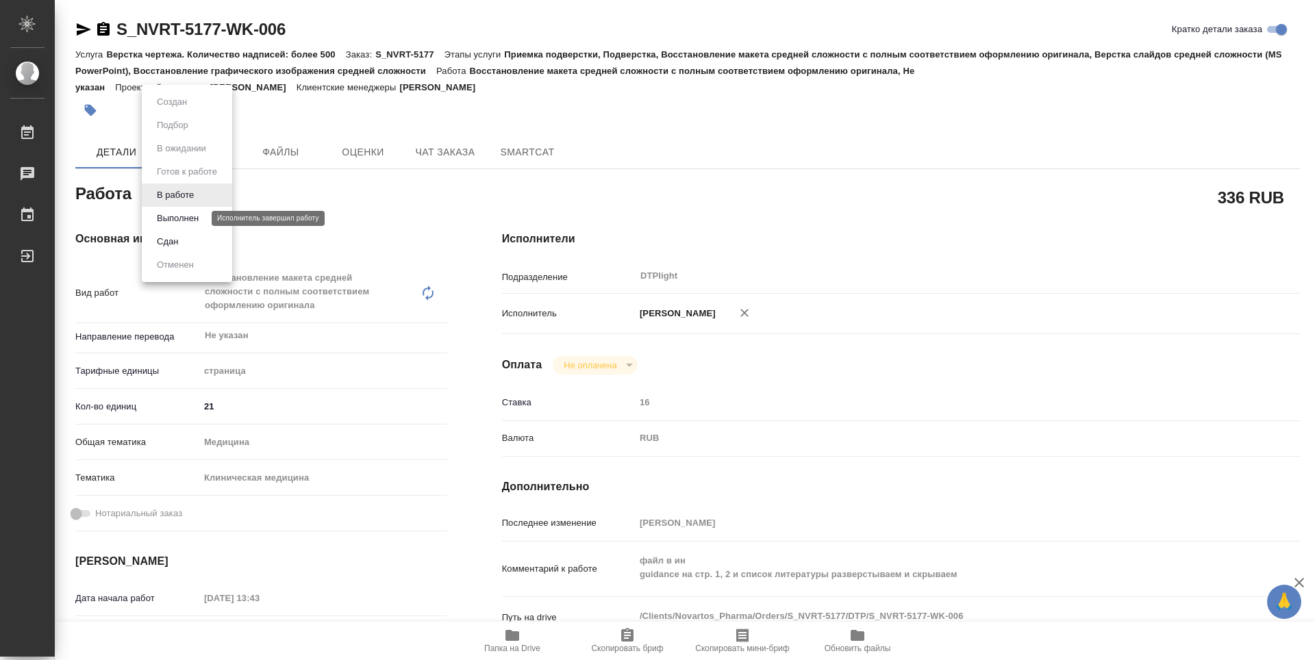
click at [184, 216] on button "Выполнен" at bounding box center [178, 218] width 50 height 15
type textarea "x"
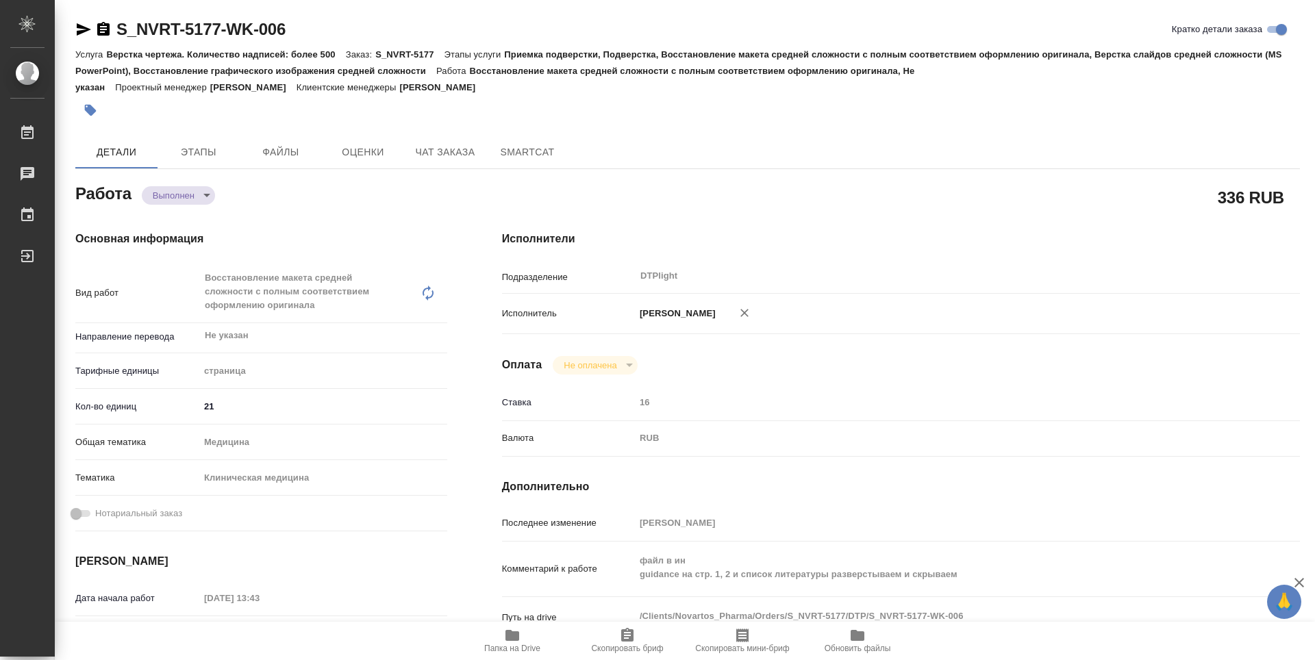
type textarea "x"
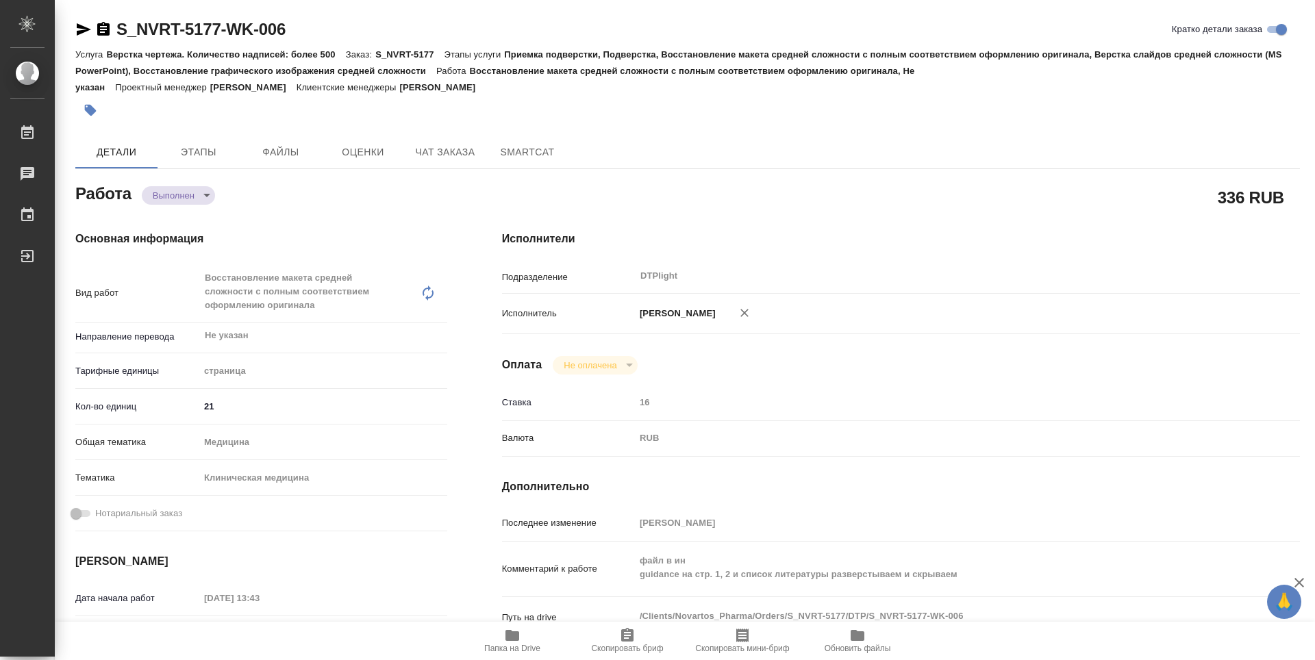
type textarea "x"
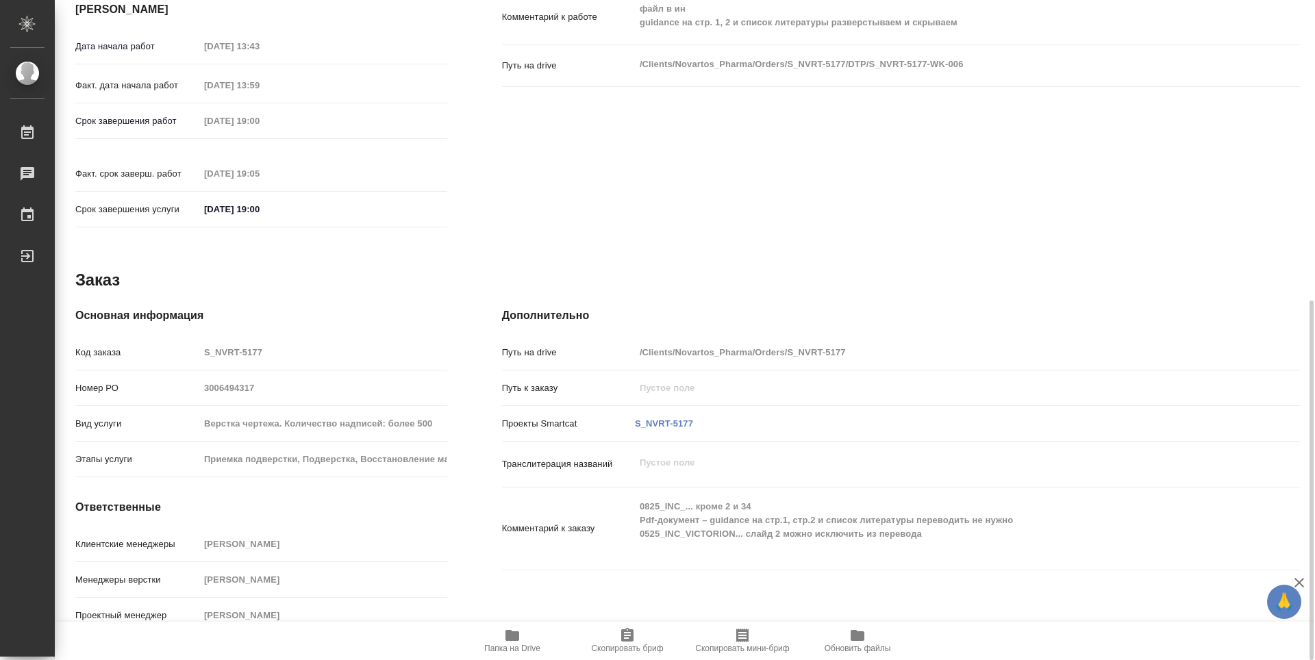
type textarea "x"
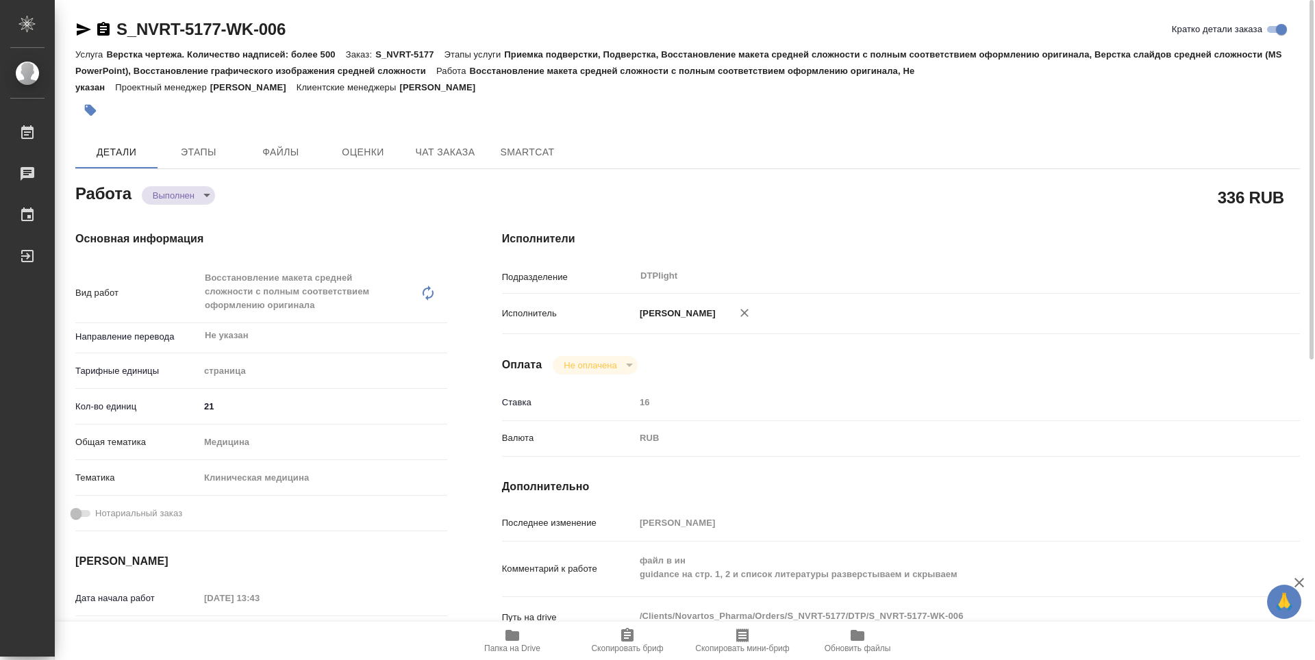
click at [105, 31] on icon "button" at bounding box center [103, 29] width 12 height 14
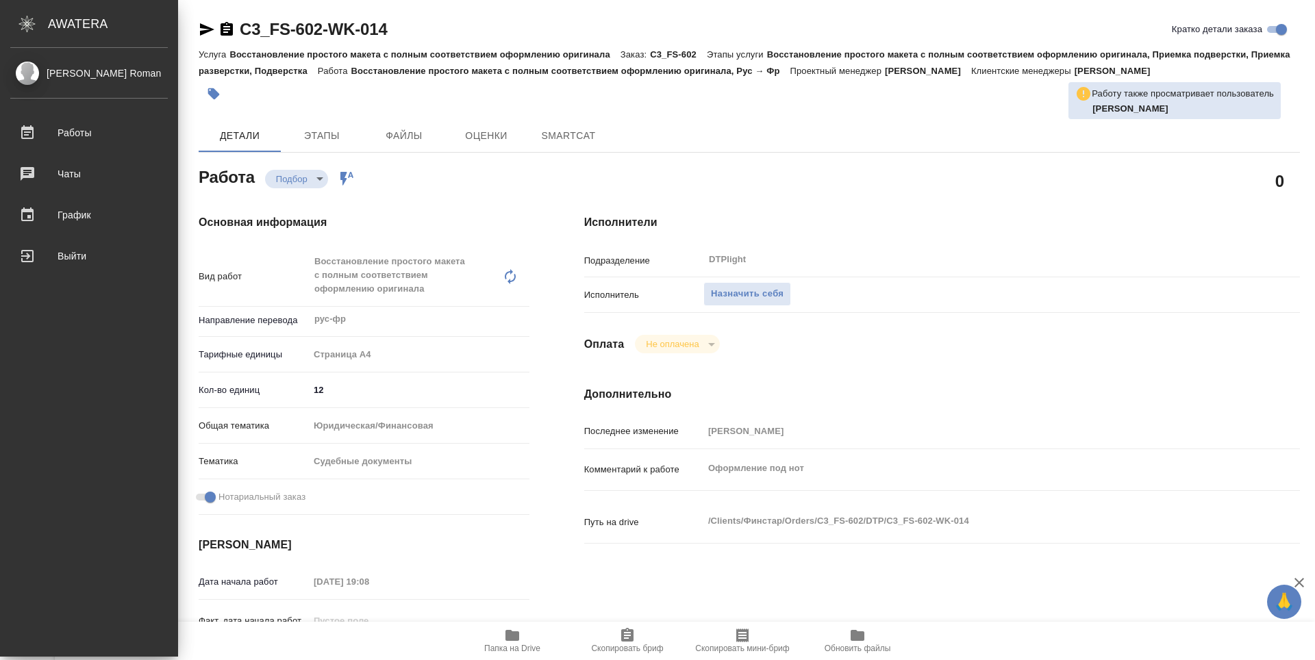
type textarea "x"
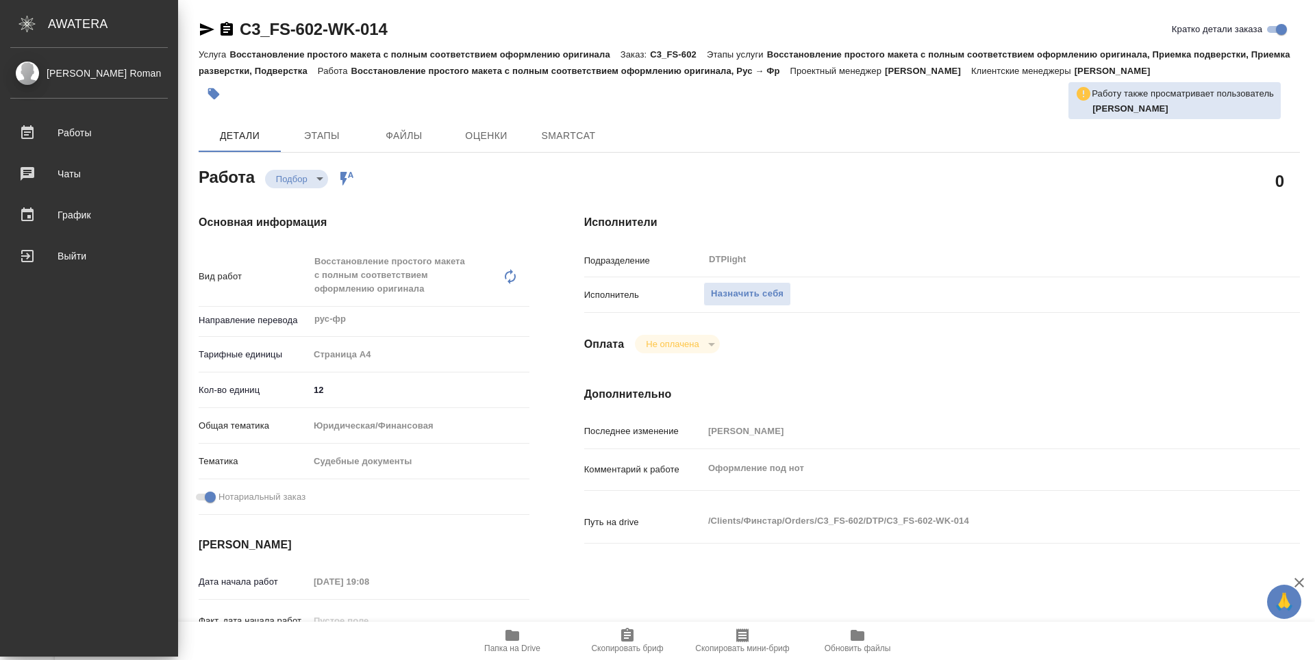
type textarea "x"
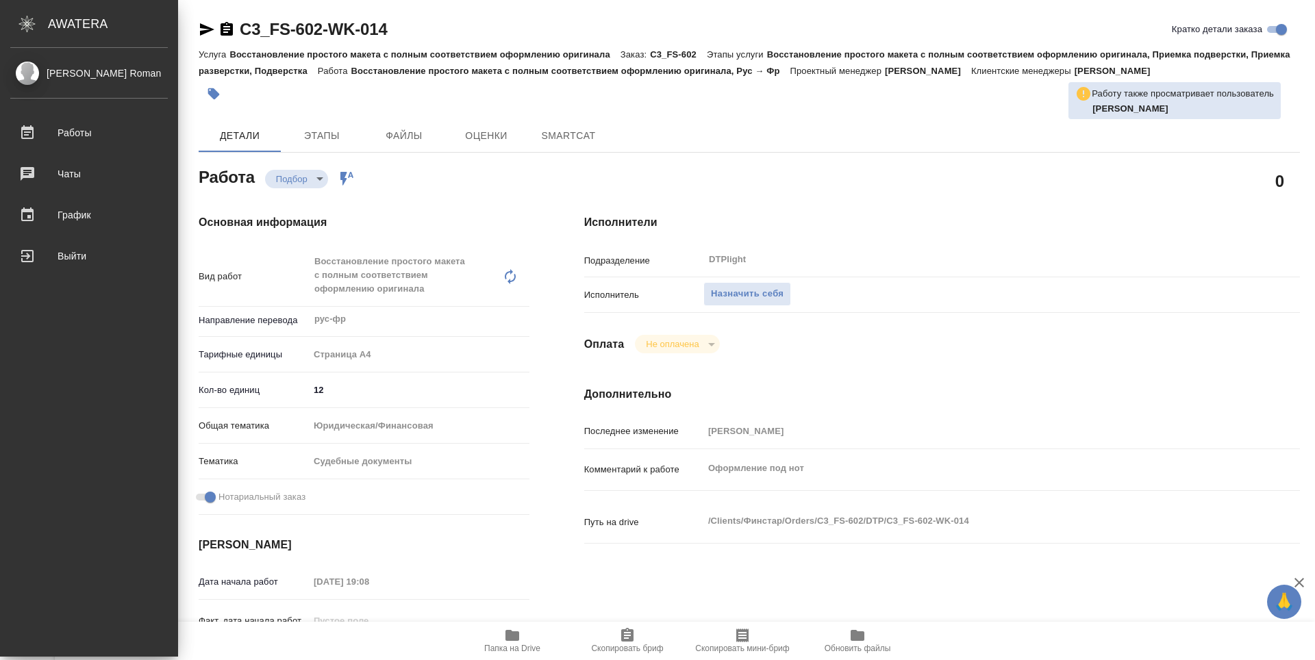
type textarea "x"
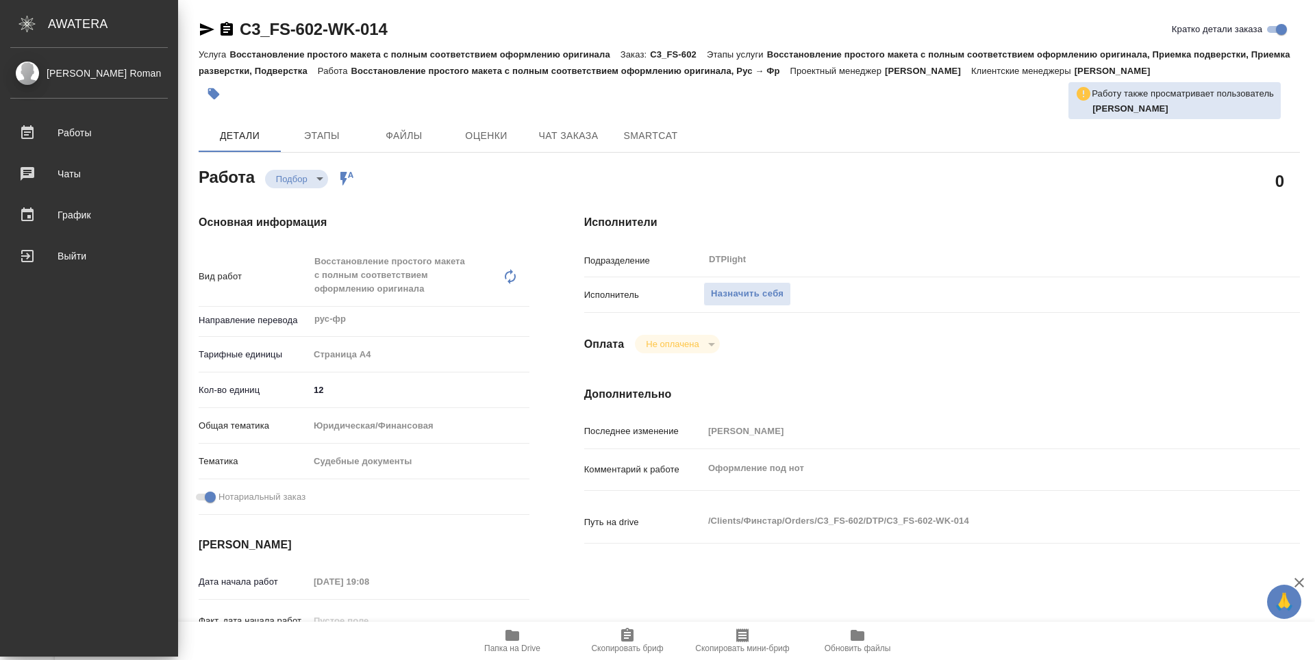
type textarea "x"
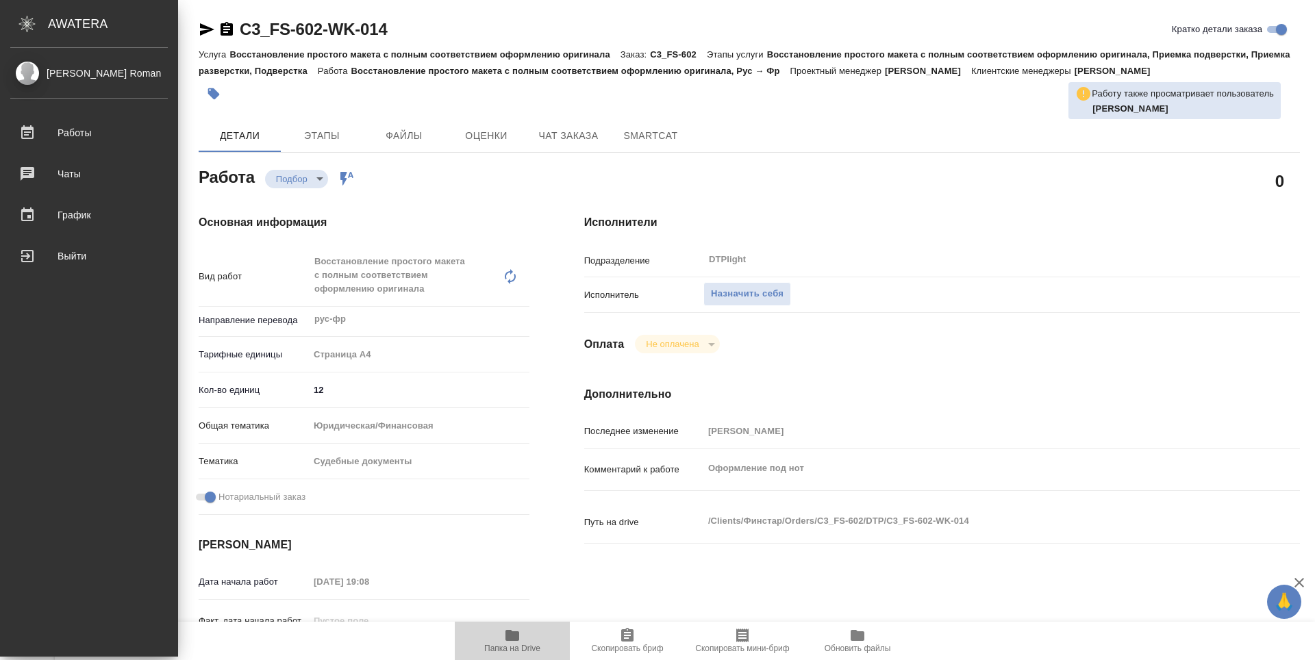
click at [511, 648] on span "Папка на Drive" at bounding box center [512, 649] width 56 height 10
type textarea "x"
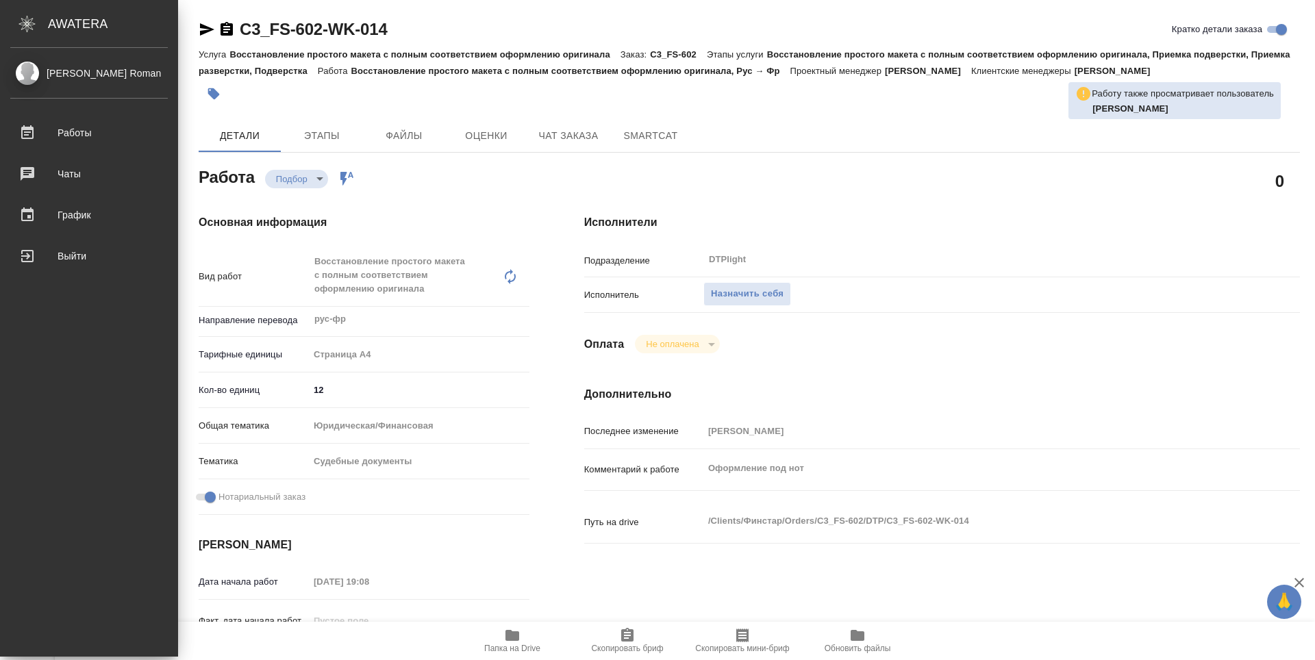
type textarea "x"
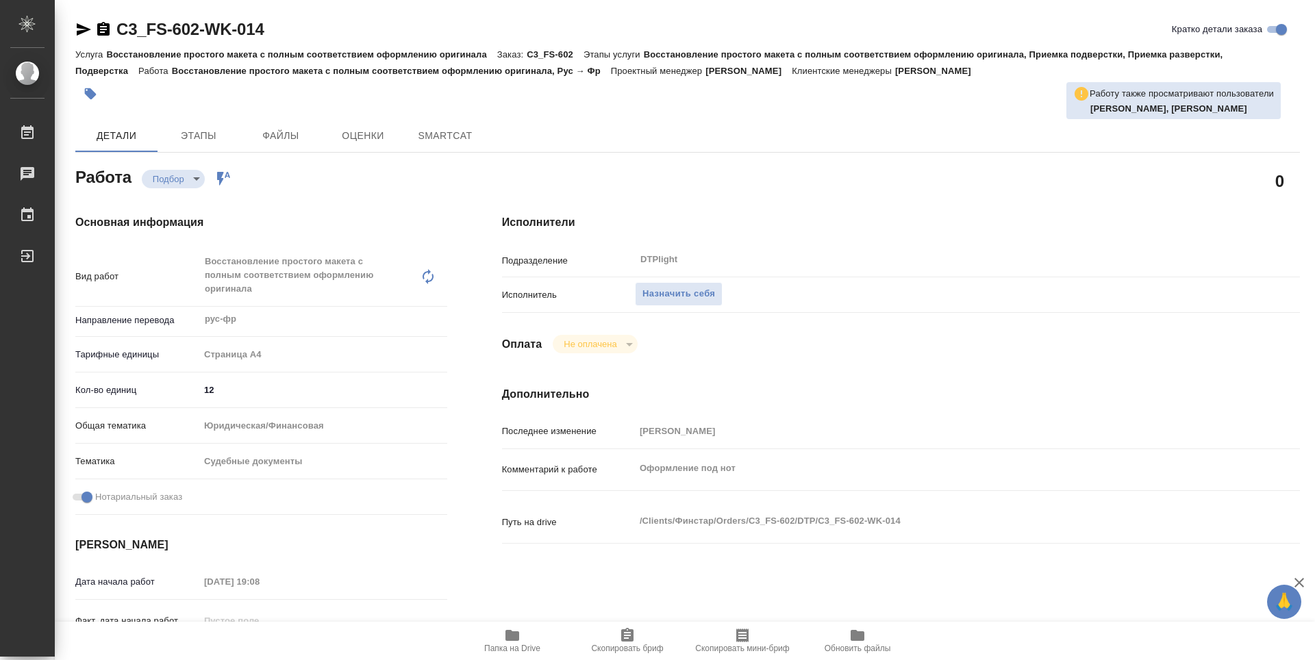
type textarea "x"
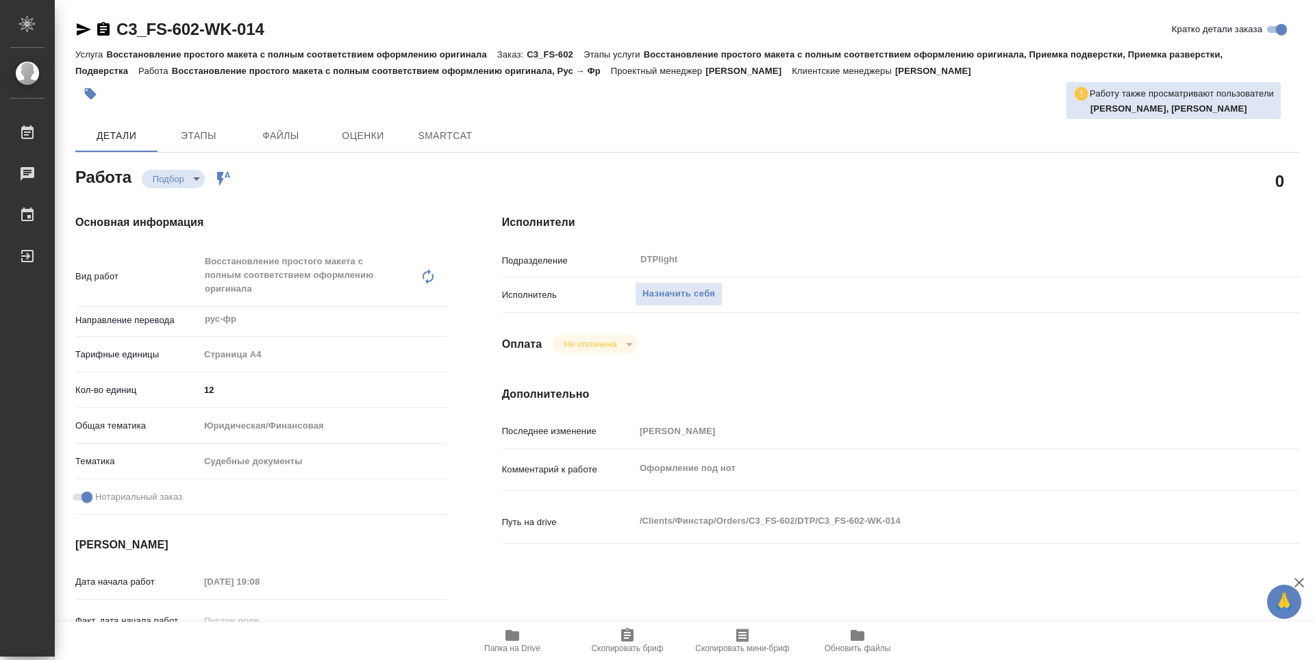
type textarea "x"
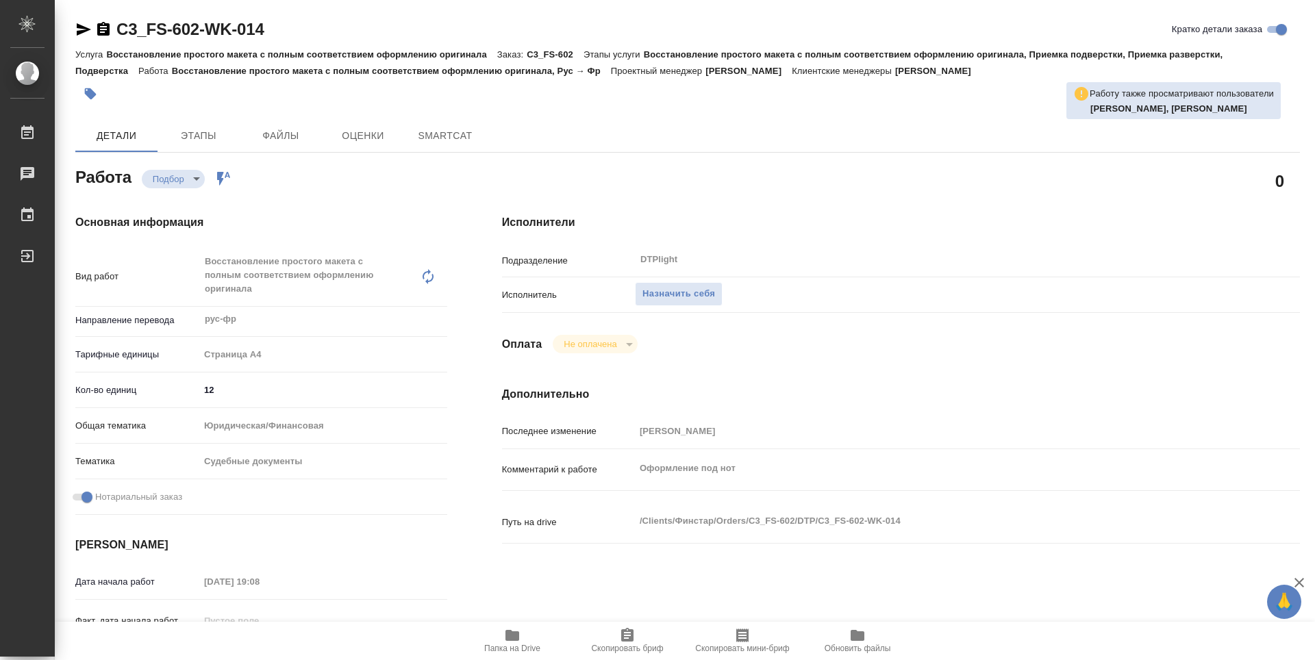
type textarea "x"
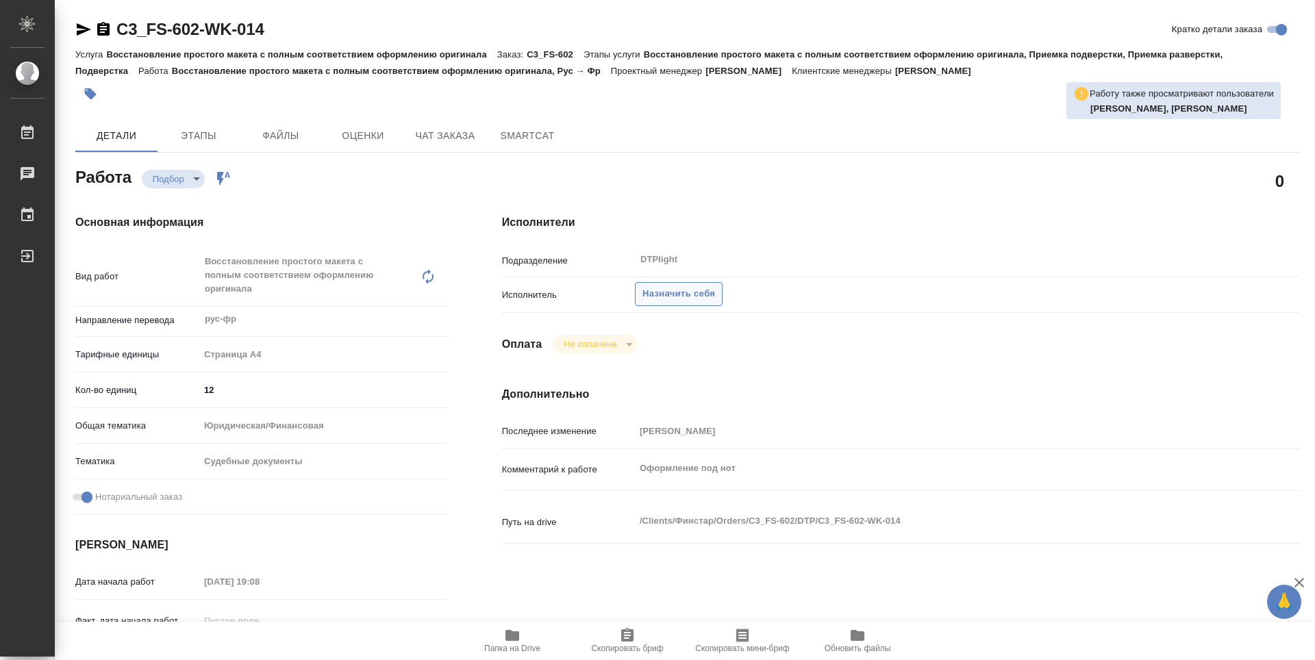
click at [698, 299] on span "Назначить себя" at bounding box center [678, 294] width 73 height 16
type textarea "x"
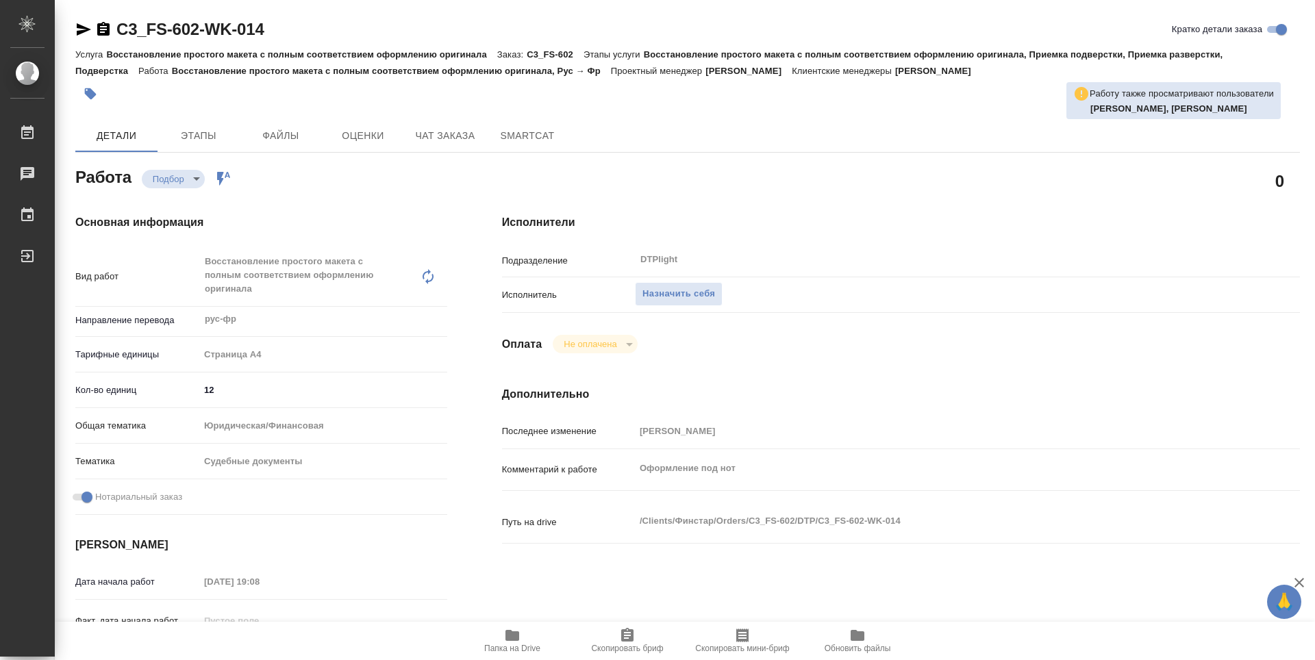
type textarea "x"
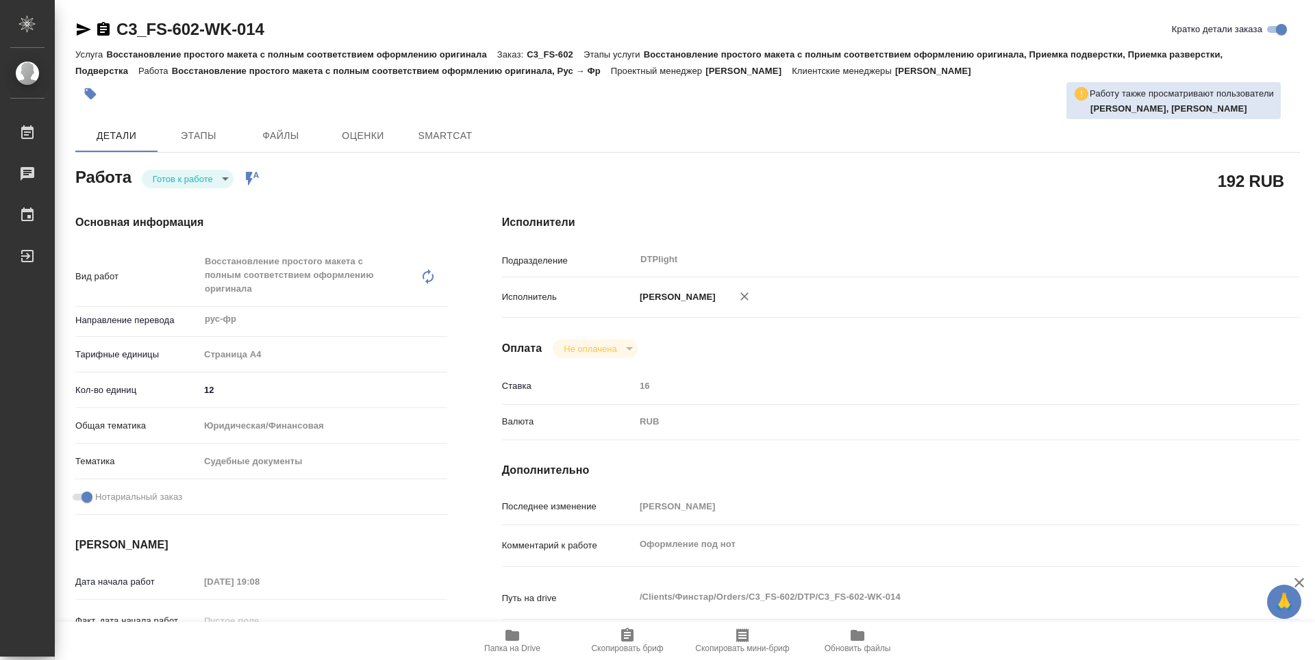
type textarea "x"
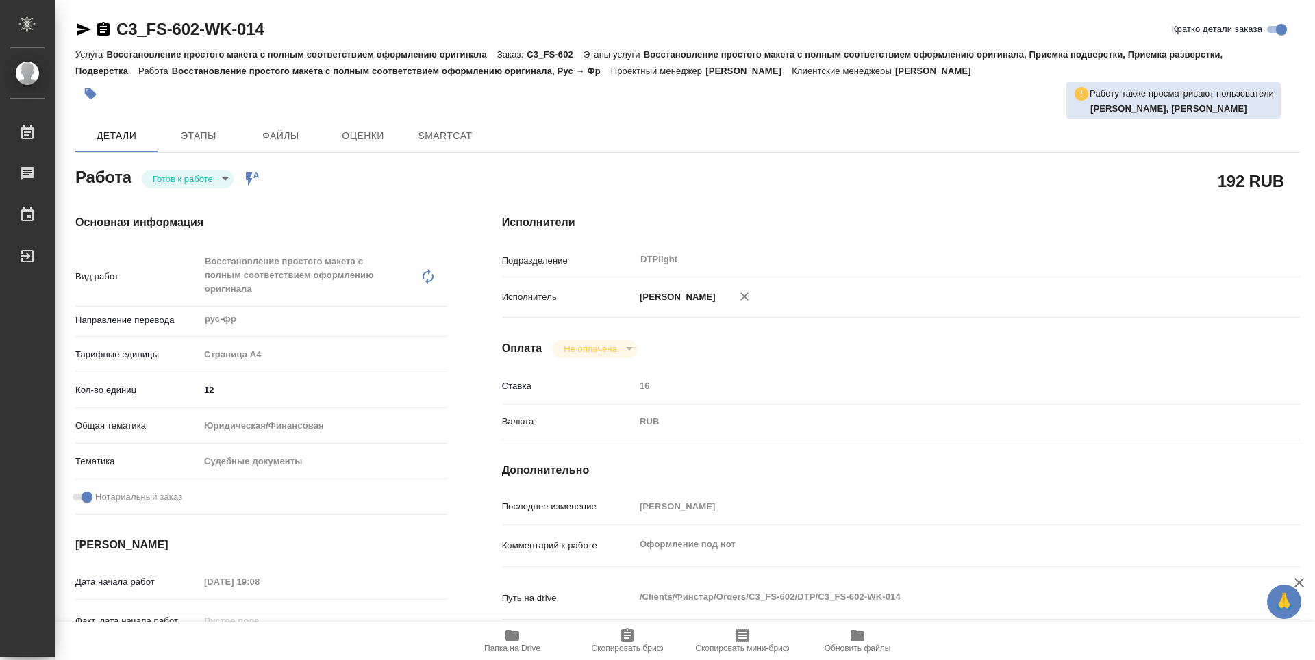
type textarea "x"
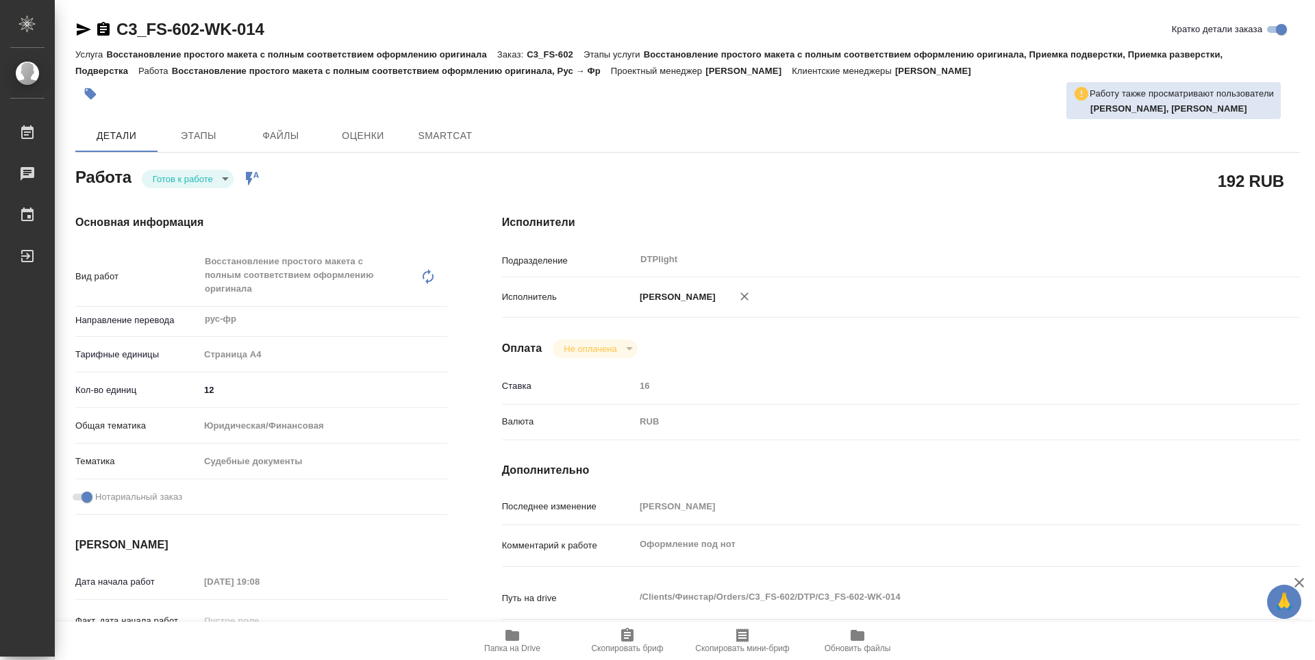
type textarea "x"
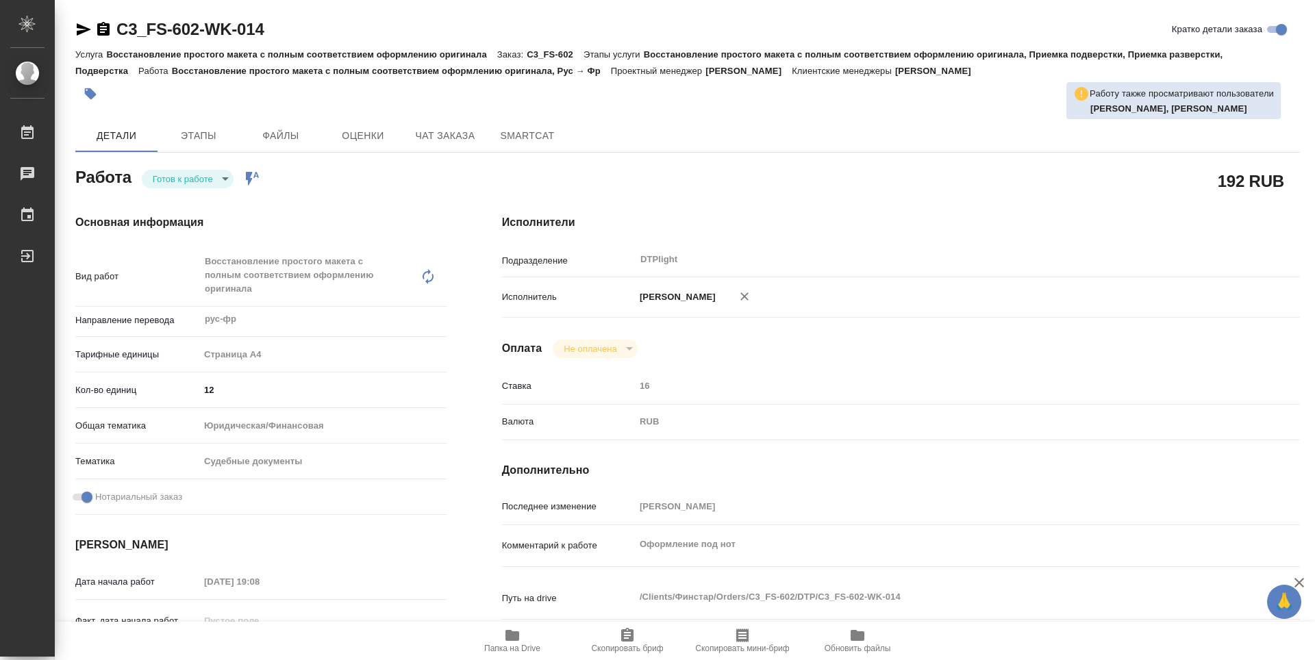
click at [218, 179] on body "🙏 .cls-1 fill:#fff; AWATERA Guselnikov Roman Работы Чаты График Выйти C3_FS-602…" at bounding box center [657, 330] width 1315 height 660
type textarea "x"
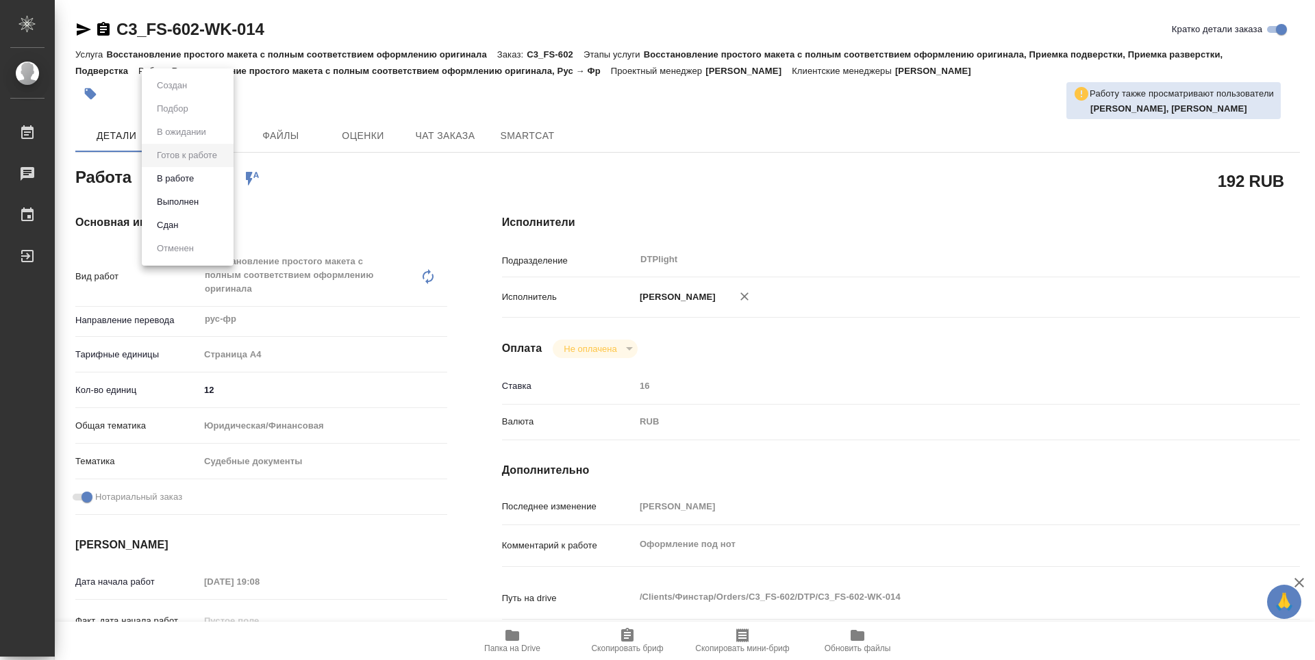
type textarea "x"
click at [184, 183] on button "В работе" at bounding box center [175, 178] width 45 height 15
type textarea "x"
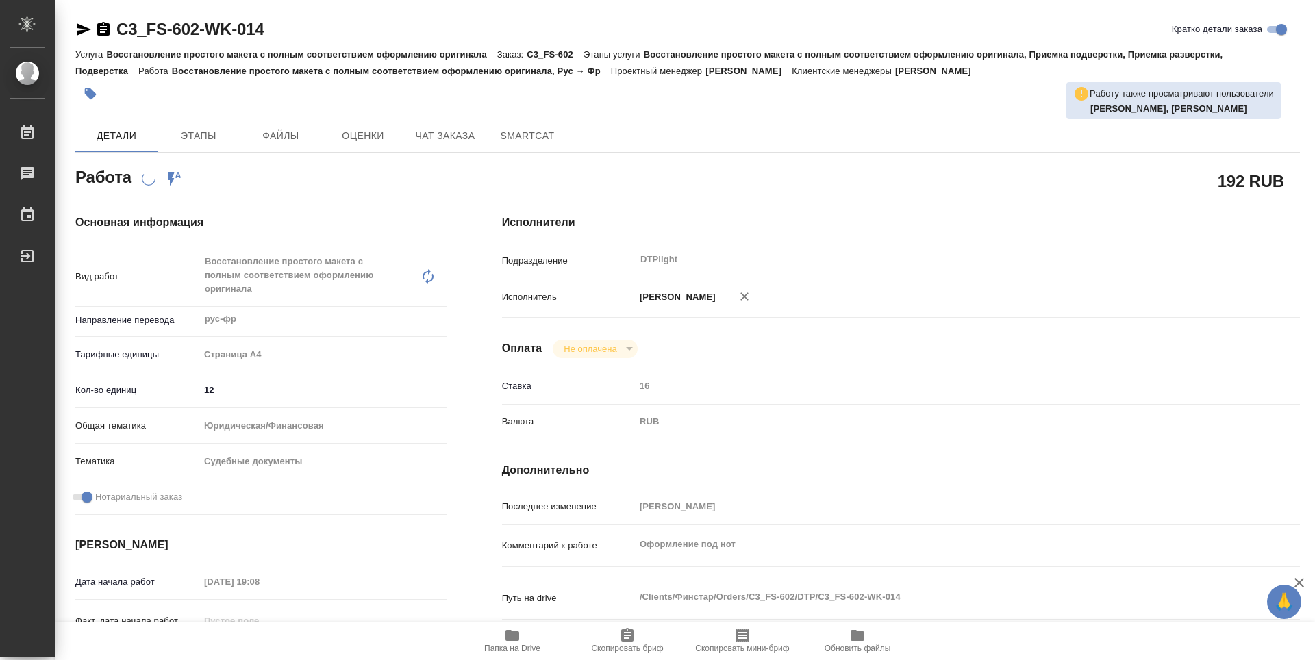
type textarea "x"
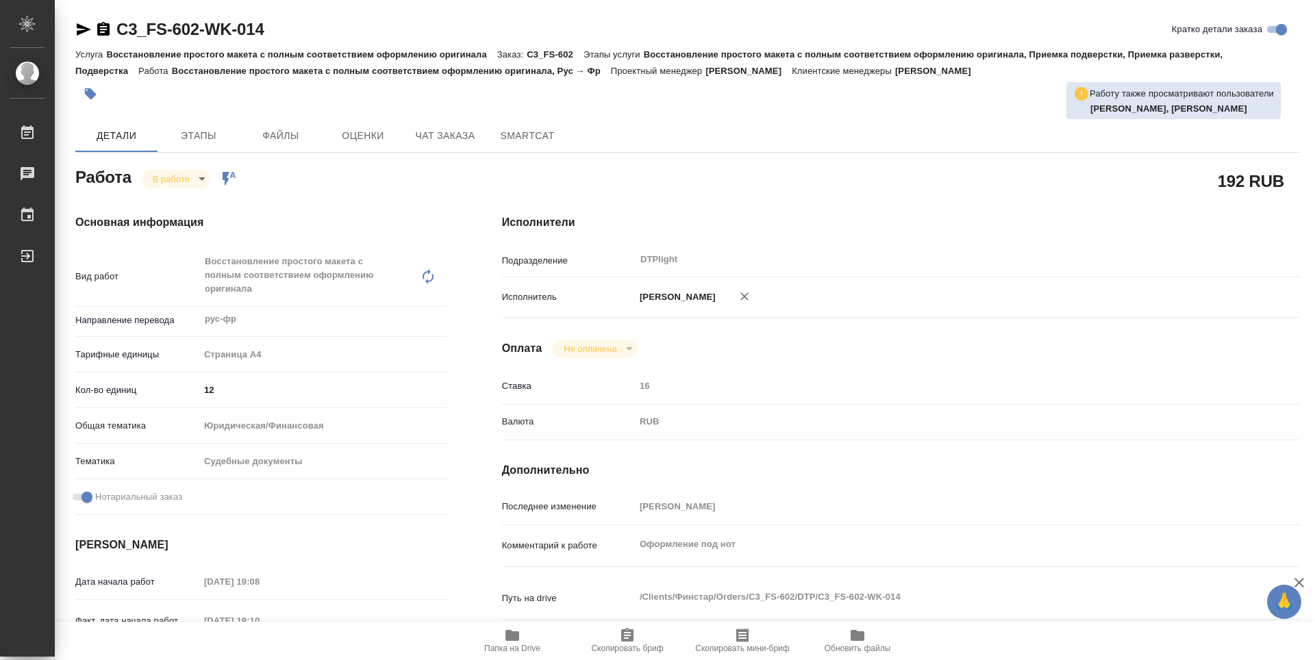
type textarea "x"
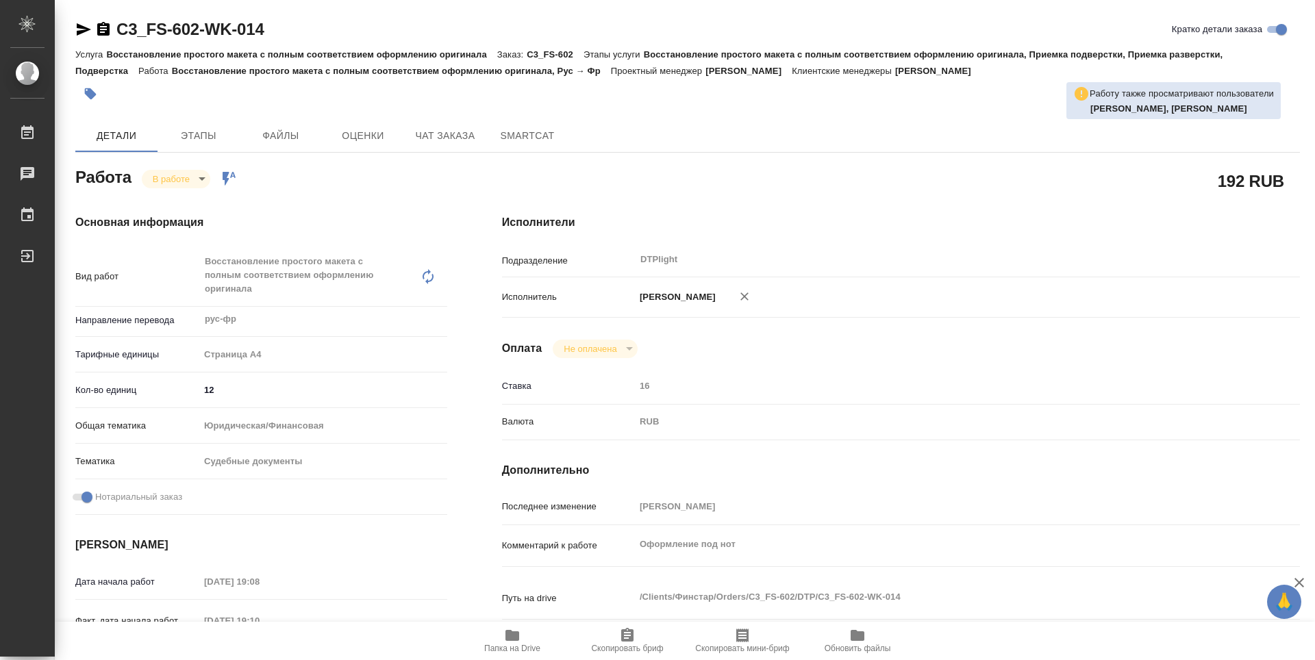
type textarea "x"
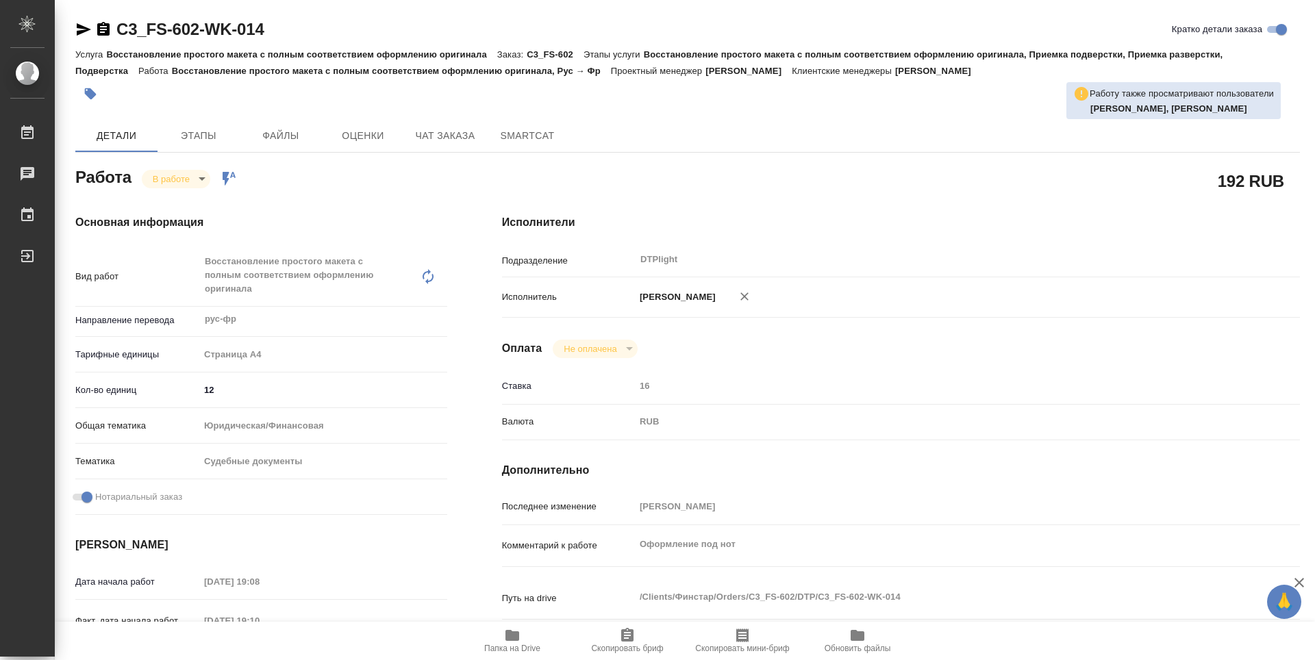
type textarea "x"
click at [106, 33] on icon "button" at bounding box center [103, 29] width 12 height 14
click at [103, 27] on icon "button" at bounding box center [103, 29] width 12 height 14
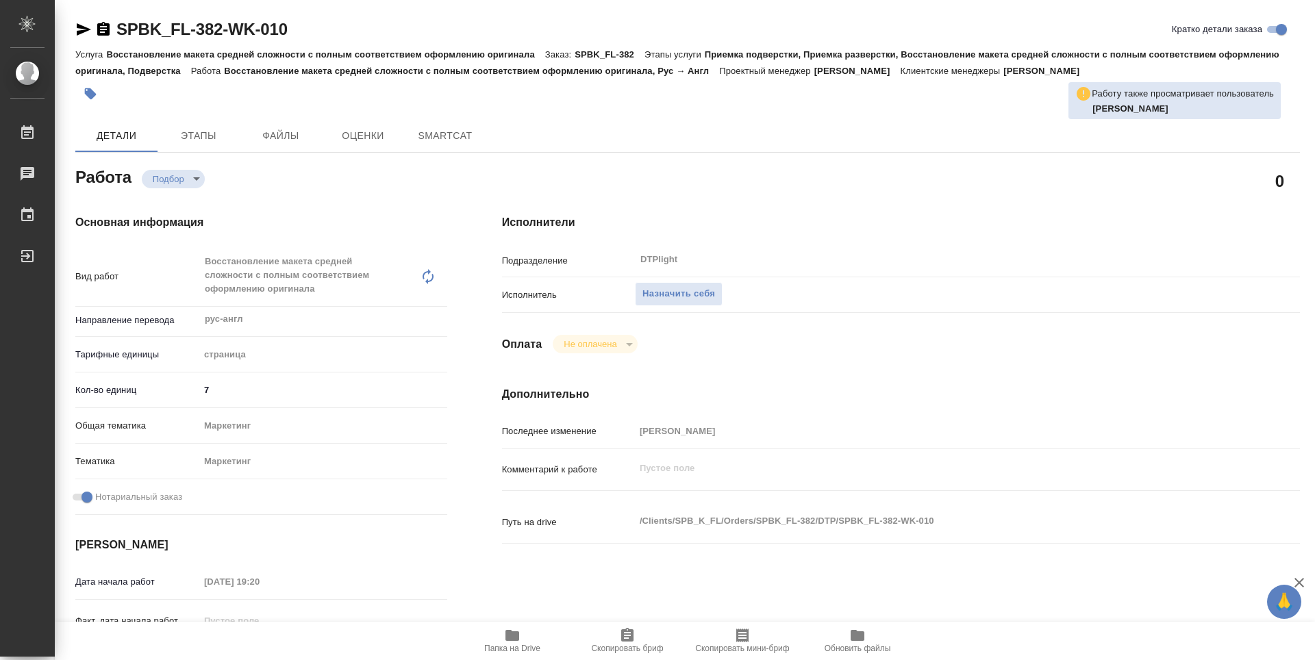
type textarea "x"
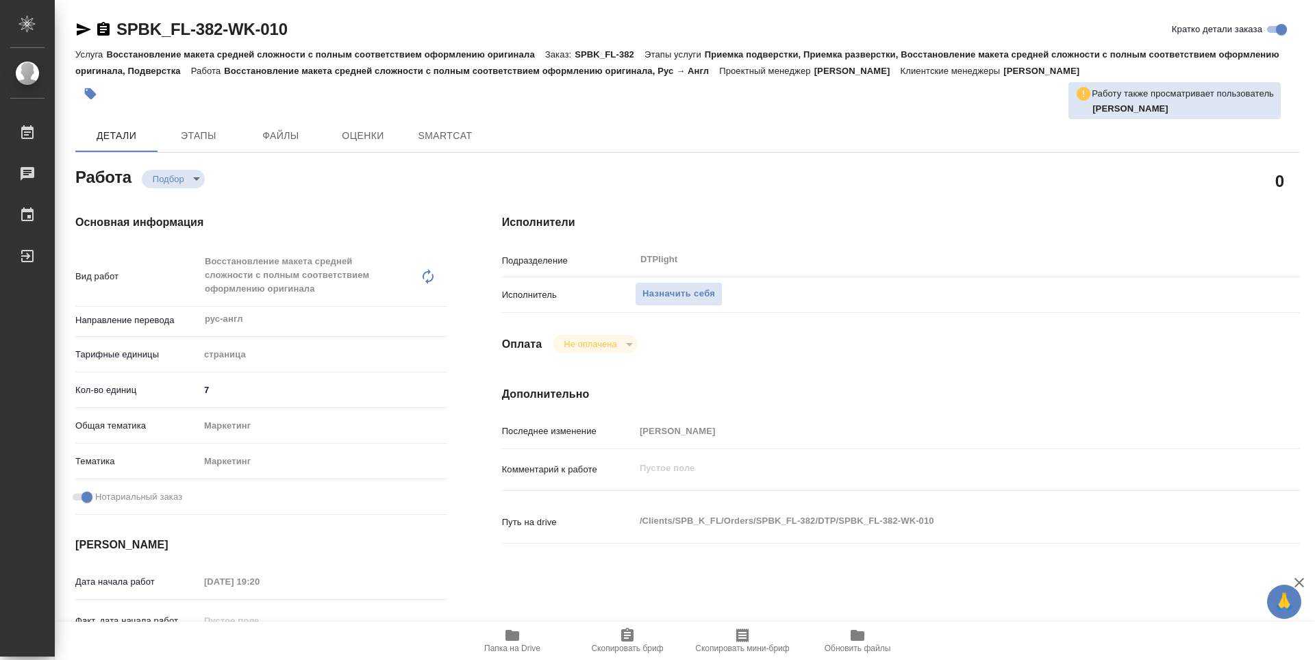
type textarea "x"
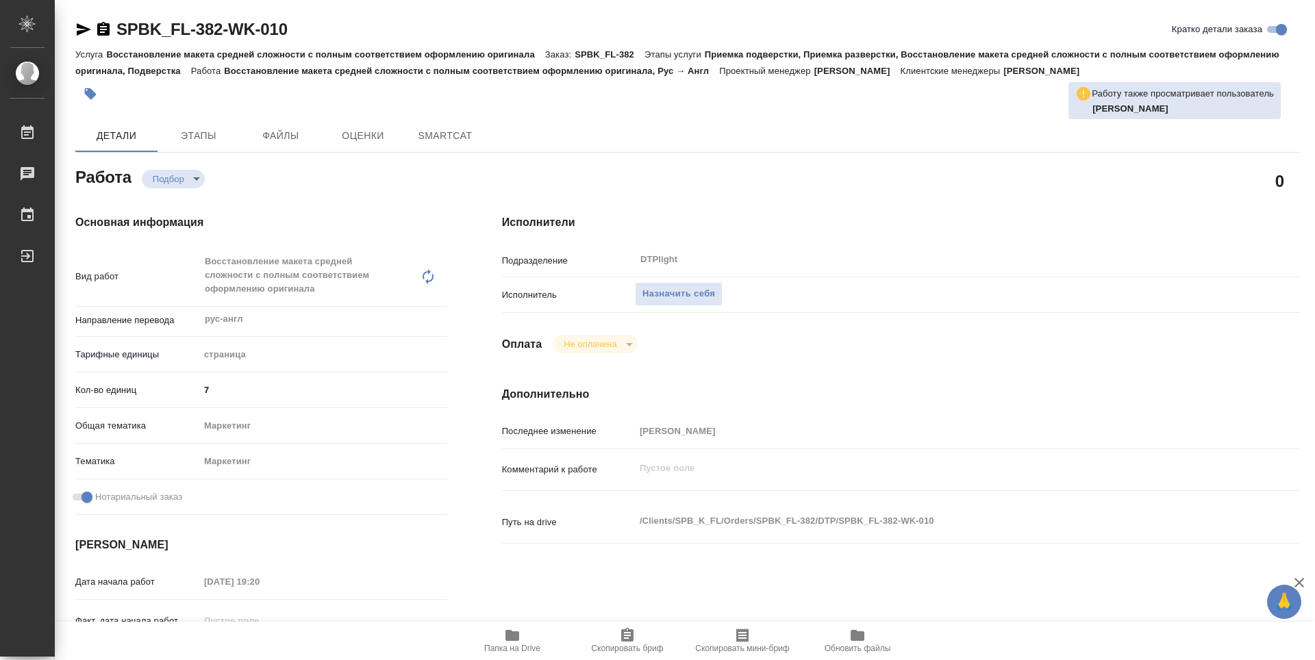
type textarea "x"
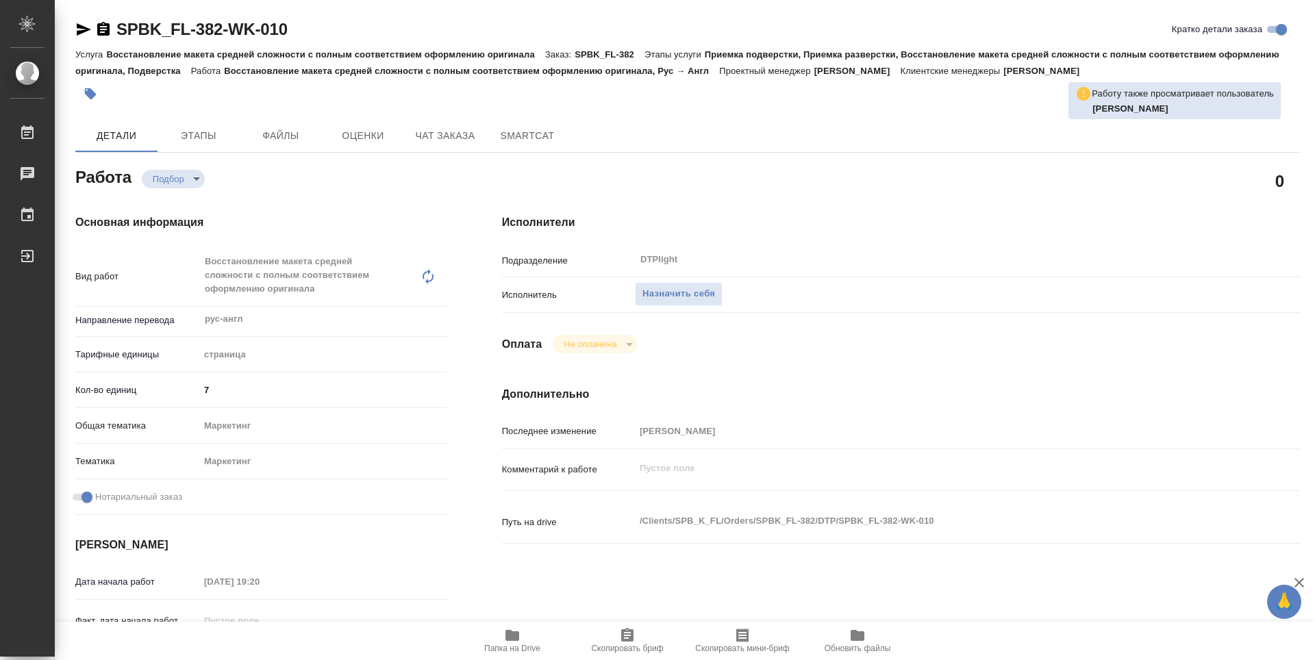
click at [507, 631] on icon "button" at bounding box center [512, 635] width 14 height 11
type textarea "x"
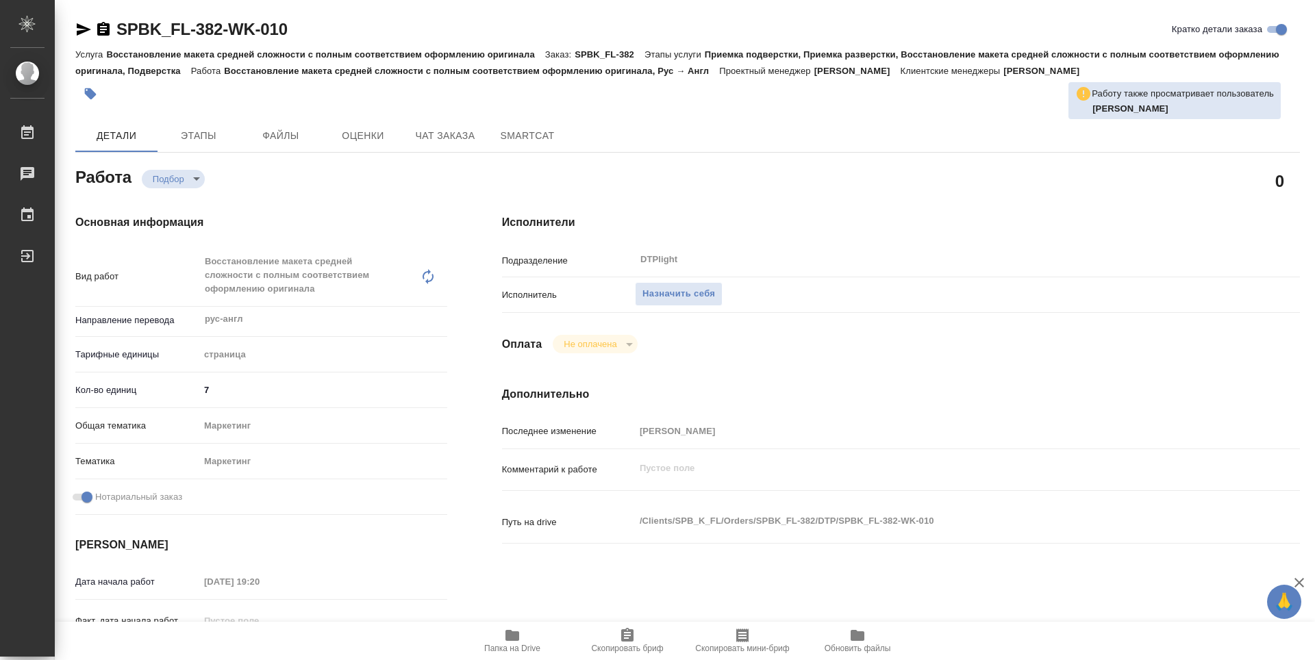
type textarea "x"
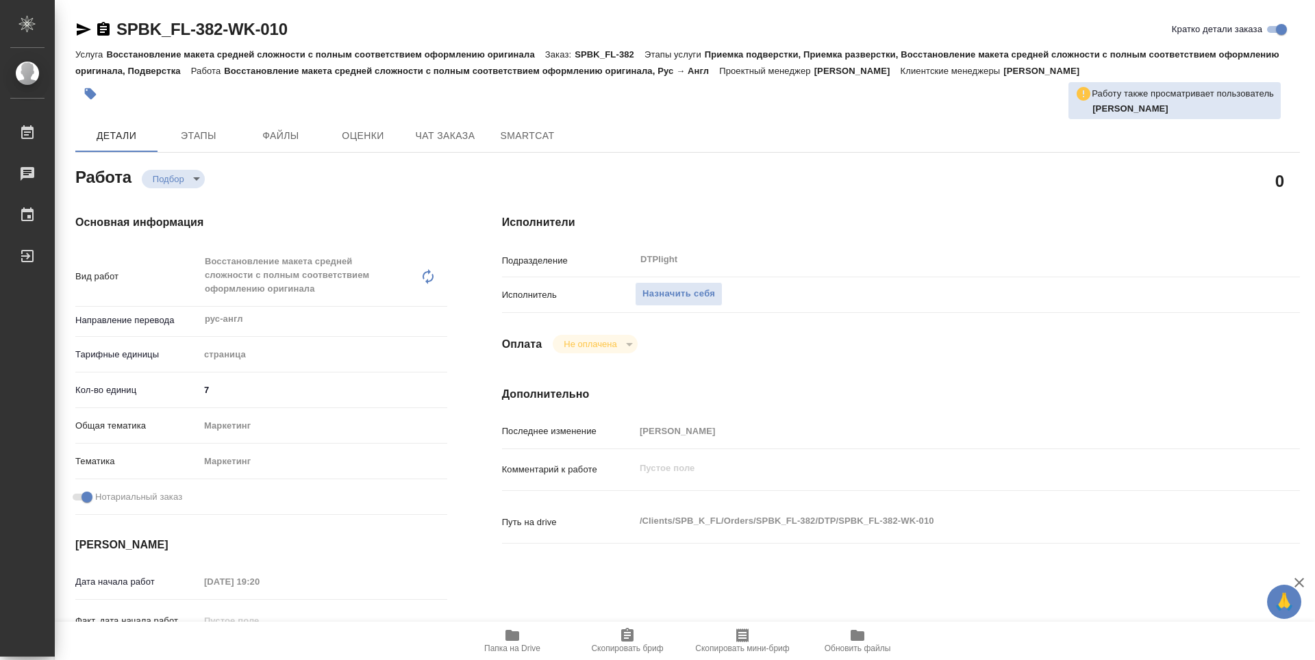
type textarea "x"
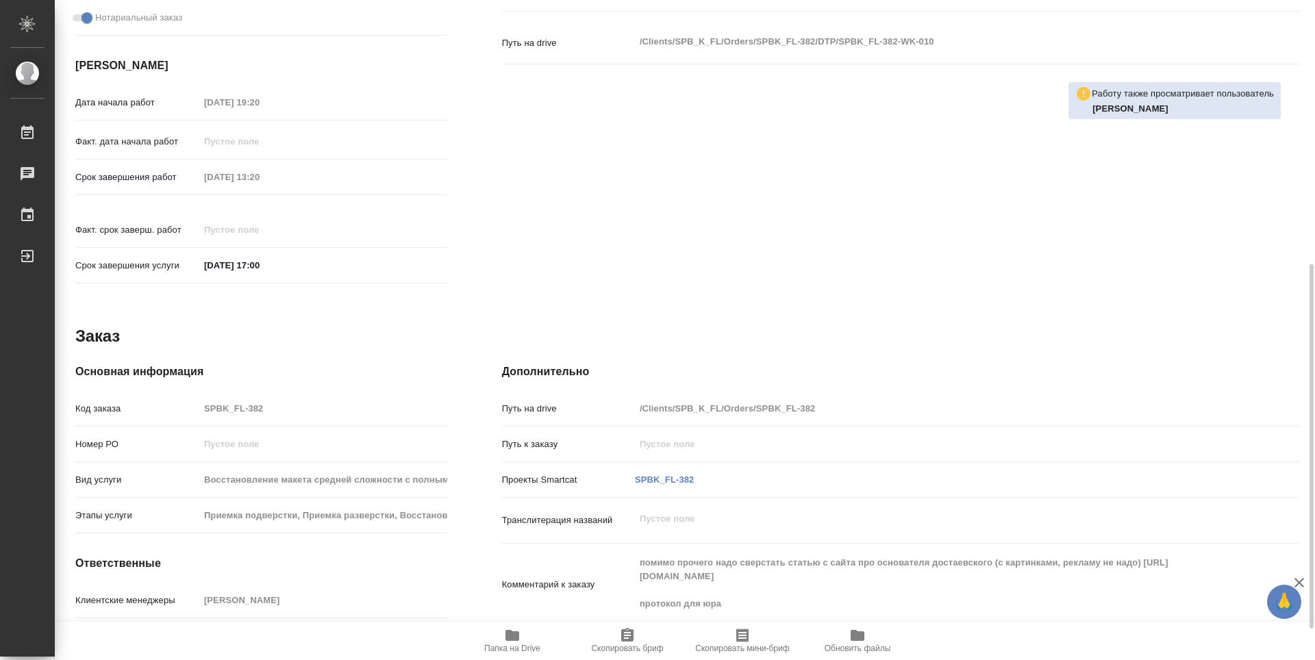
scroll to position [68, 0]
